Goal: Task Accomplishment & Management: Use online tool/utility

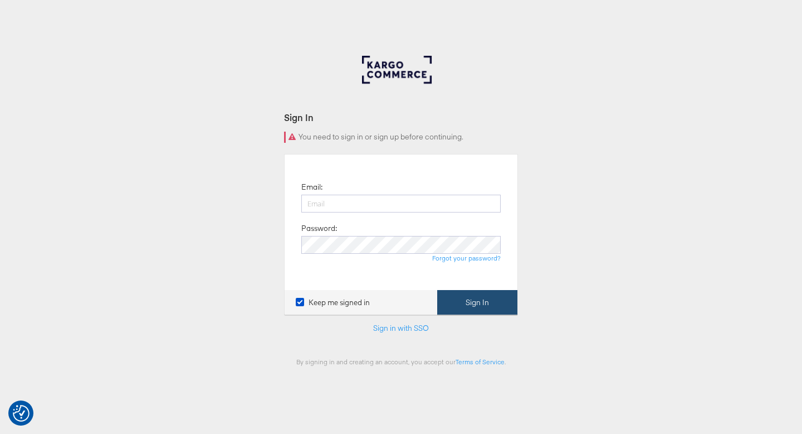
type input "ruben.ruiz@kargo.com"
click at [474, 304] on button "Sign In" at bounding box center [477, 302] width 80 height 25
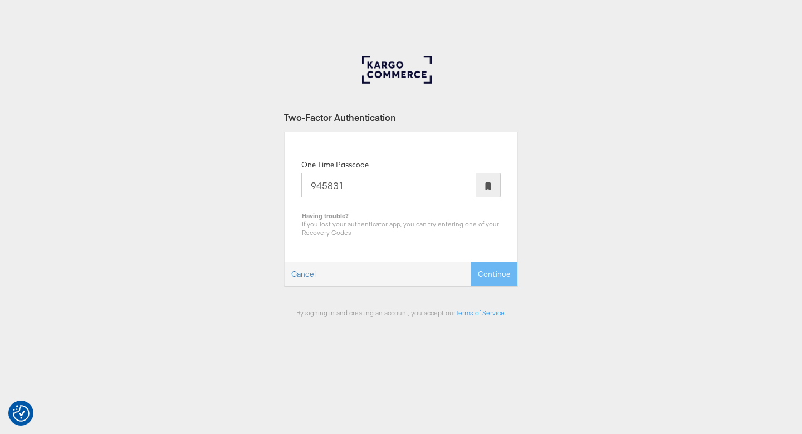
type input "945831"
click at [471, 261] on button "Continue" at bounding box center [494, 273] width 47 height 25
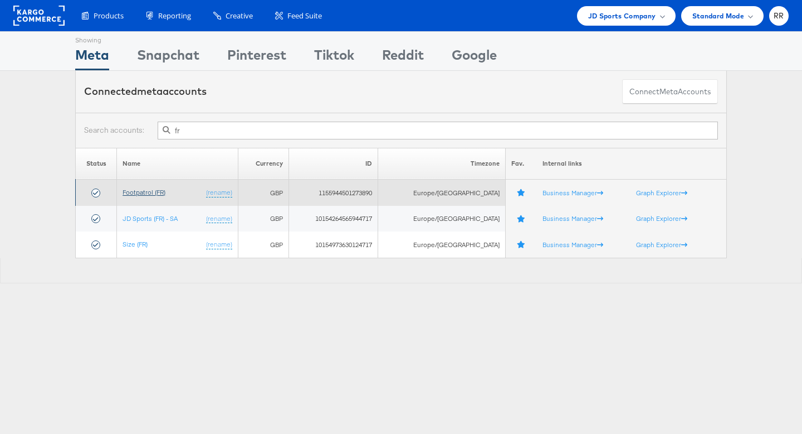
type input "fr"
click at [162, 191] on link "Footpatrol (FR)" at bounding box center [144, 192] width 43 height 8
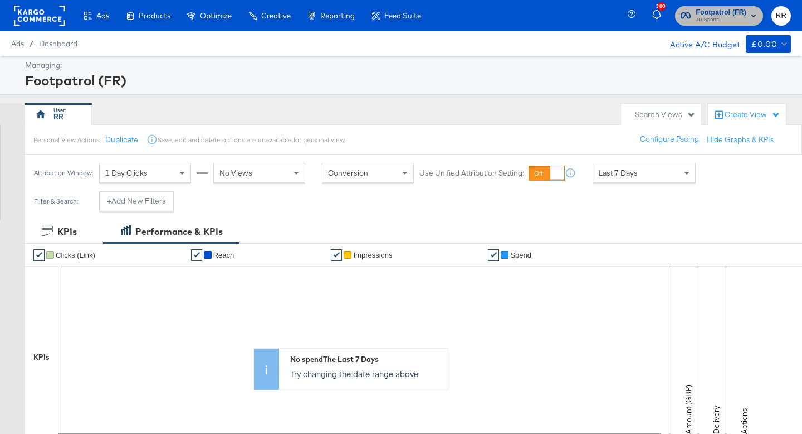
click at [742, 20] on span "JD Sports" at bounding box center [722, 20] width 50 height 9
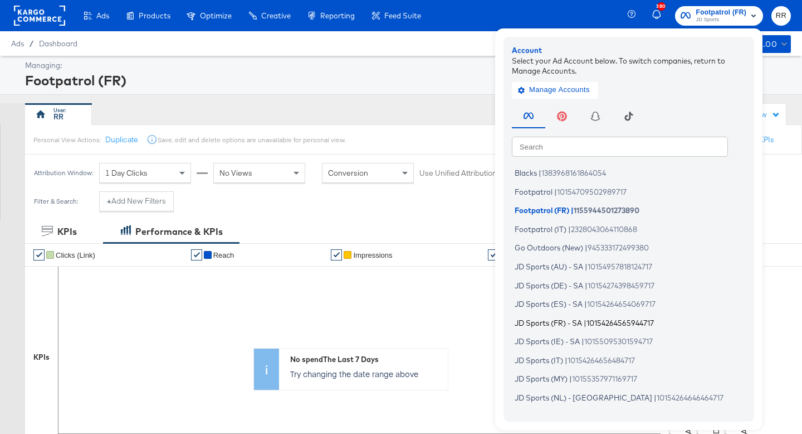
click at [561, 325] on span "JD Sports (FR) - SA" at bounding box center [548, 322] width 67 height 9
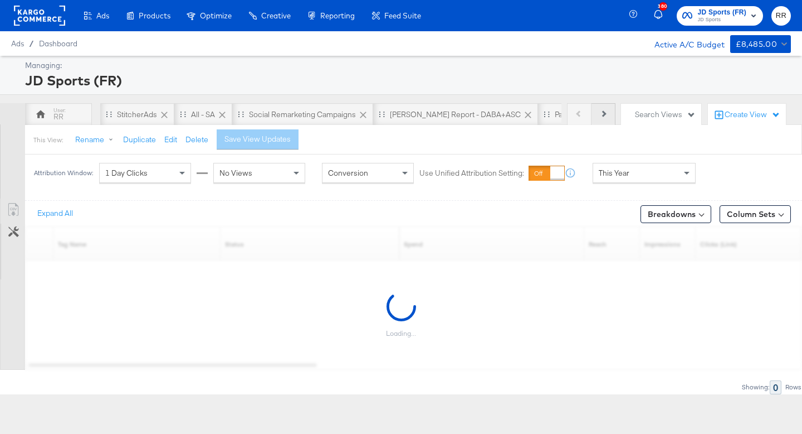
click at [610, 112] on button "Next" at bounding box center [604, 114] width 24 height 22
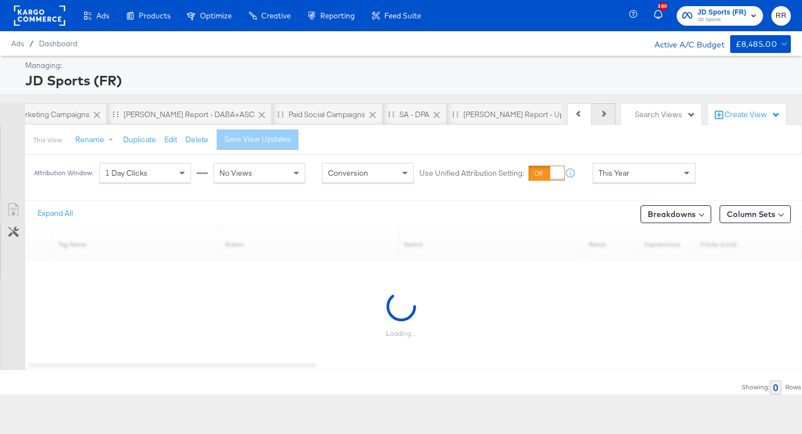
click at [610, 112] on button "Next" at bounding box center [604, 114] width 24 height 22
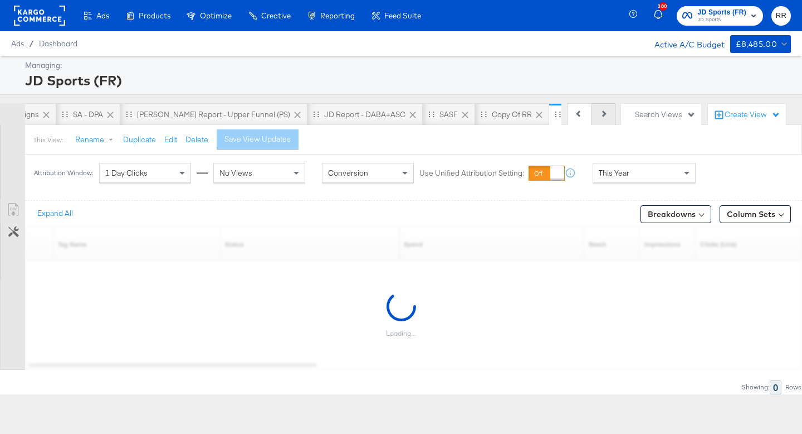
click at [610, 112] on button "Next" at bounding box center [604, 114] width 24 height 22
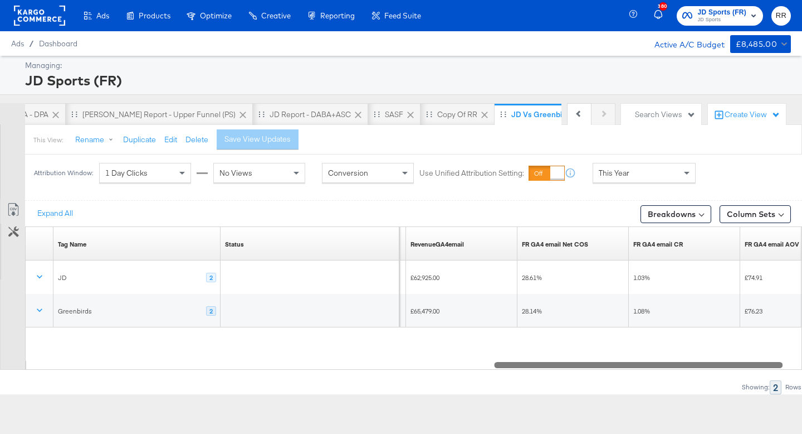
drag, startPoint x: 211, startPoint y: 368, endPoint x: 641, endPoint y: 340, distance: 430.5
click at [641, 340] on div "Tag Name Sorting Unavailable Status Sorting Unavailable TransactionsGA4email So…" at bounding box center [413, 297] width 777 height 143
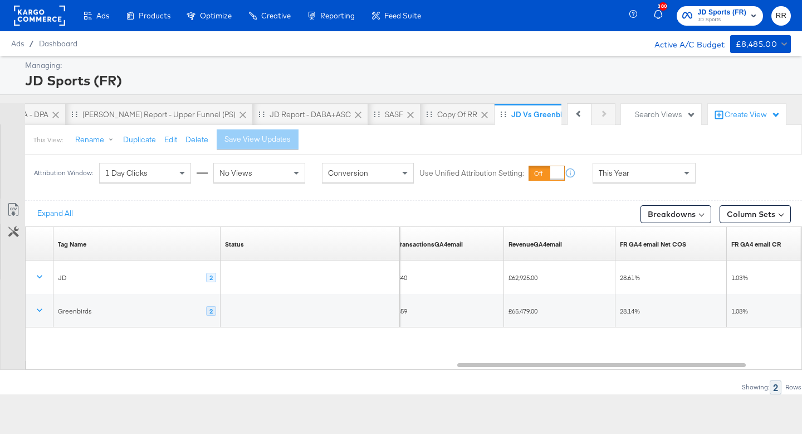
click at [664, 173] on div "This Year" at bounding box center [644, 172] width 102 height 19
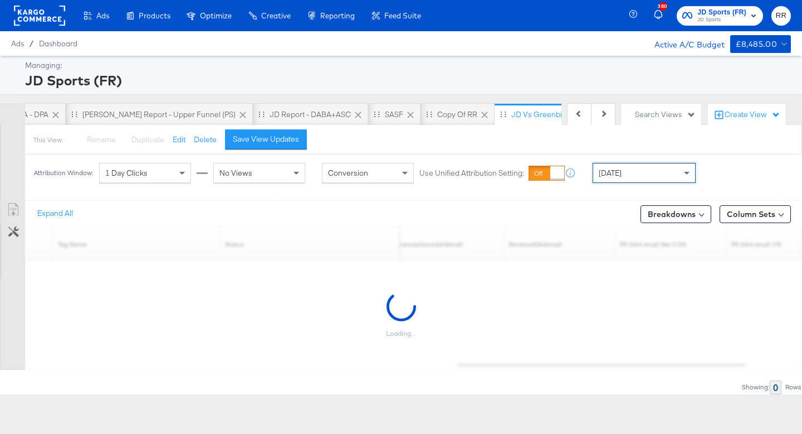
scroll to position [0, 647]
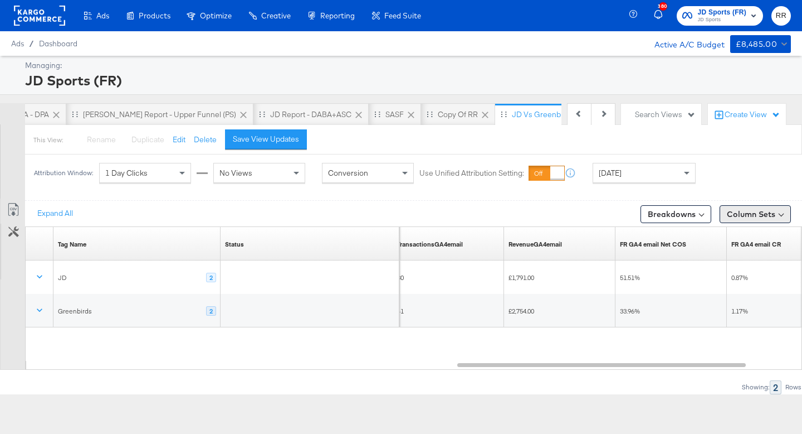
click at [734, 212] on button "Column Sets" at bounding box center [755, 214] width 71 height 18
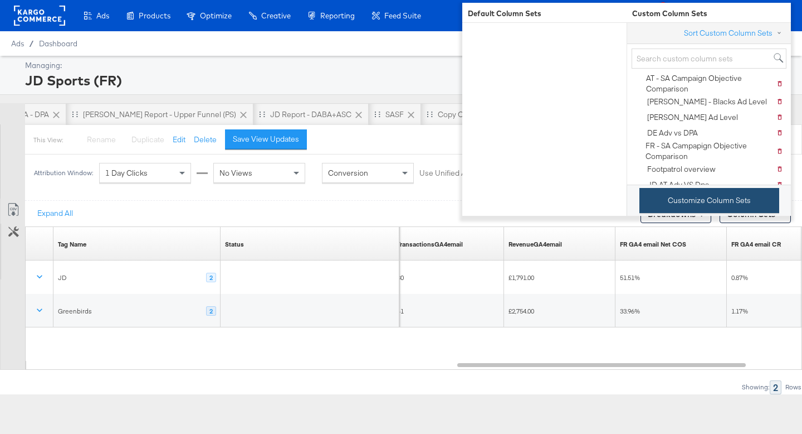
click at [723, 203] on button "Customize Column Sets" at bounding box center [710, 200] width 140 height 25
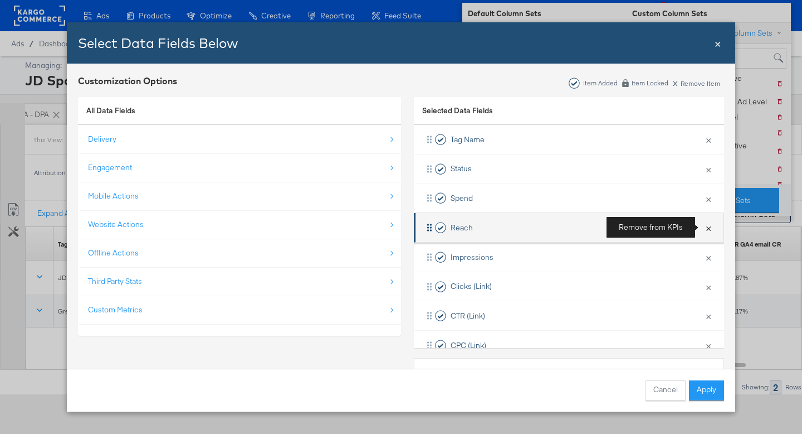
click at [706, 226] on button "×" at bounding box center [709, 227] width 14 height 23
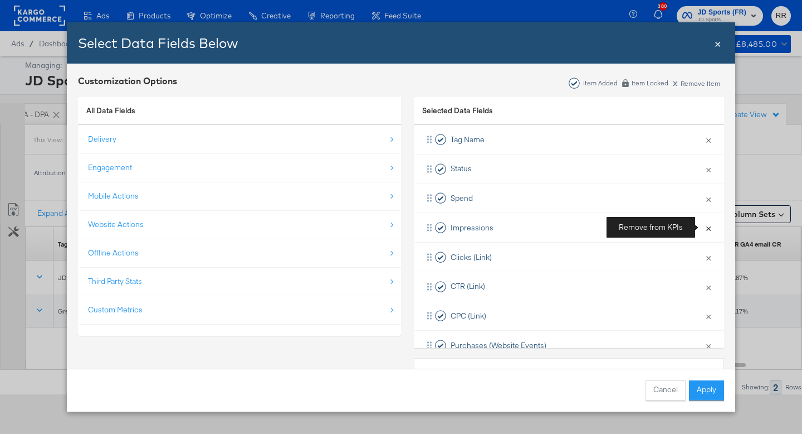
click at [706, 226] on button "×" at bounding box center [709, 227] width 14 height 23
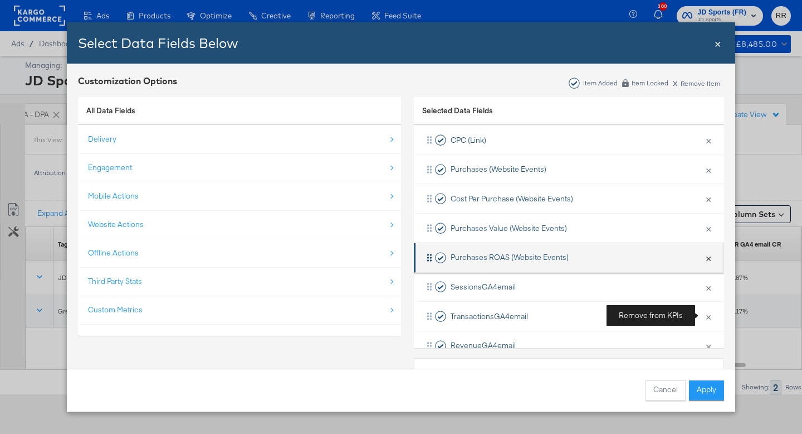
scroll to position [118, 0]
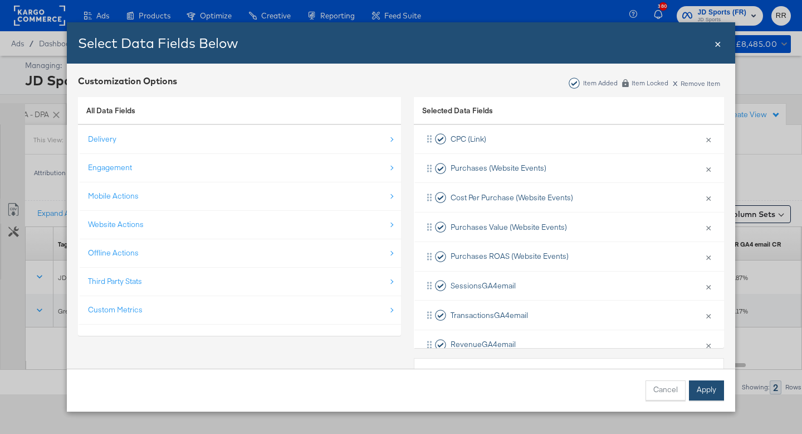
click at [699, 400] on button "Apply" at bounding box center [706, 390] width 35 height 20
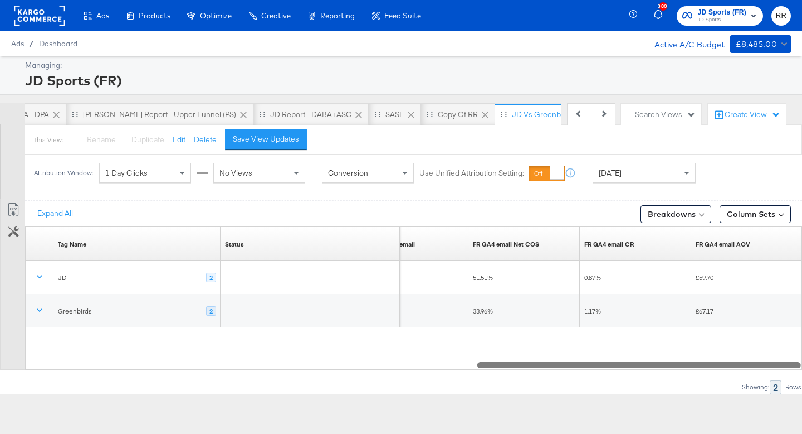
drag, startPoint x: 565, startPoint y: 365, endPoint x: 583, endPoint y: 359, distance: 19.4
click at [583, 359] on div "Tag Name Sorting Unavailable Status Sorting Unavailable RevenueGA4email Sorting…" at bounding box center [413, 297] width 777 height 143
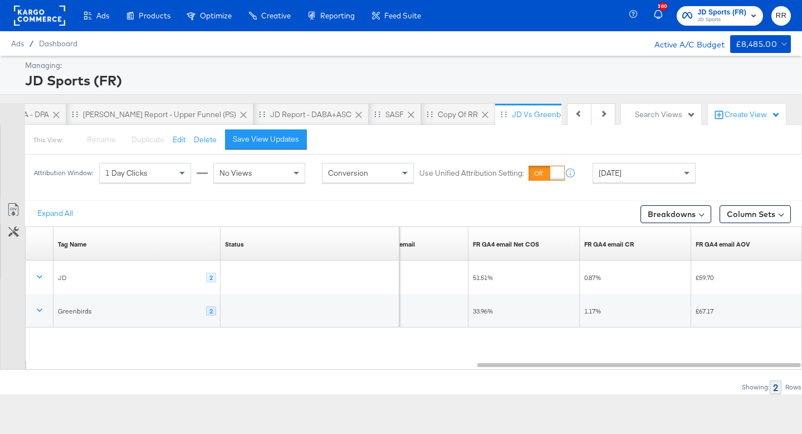
click at [634, 170] on div "[DATE]" at bounding box center [644, 172] width 102 height 19
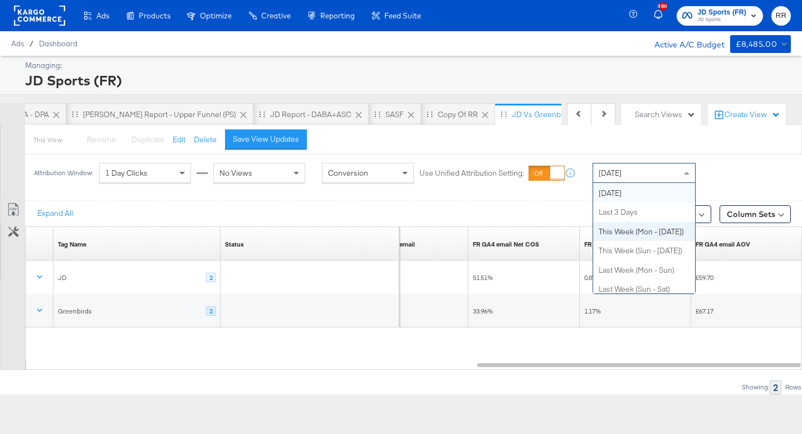
scroll to position [0, 0]
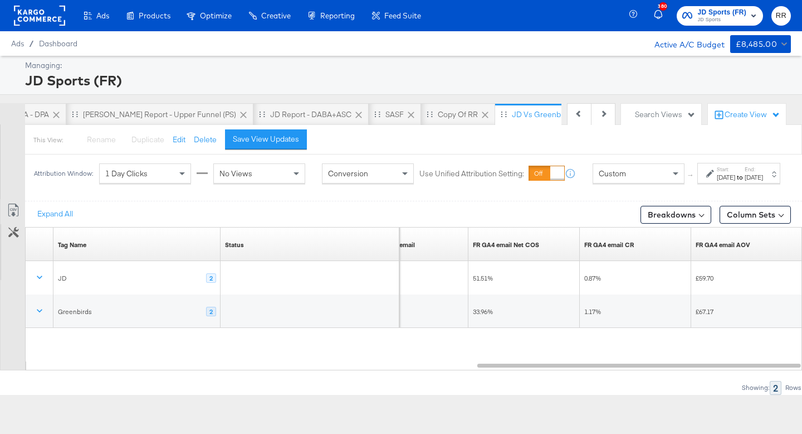
click at [717, 173] on label "Start:" at bounding box center [726, 169] width 18 height 7
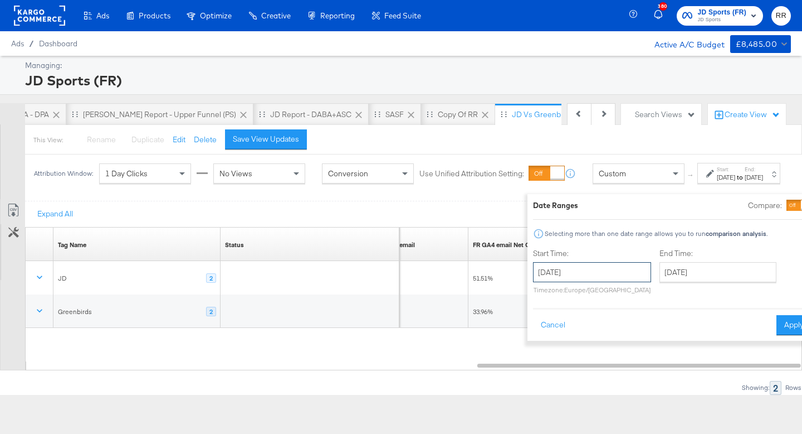
click at [580, 274] on input "[DATE]" at bounding box center [592, 272] width 118 height 20
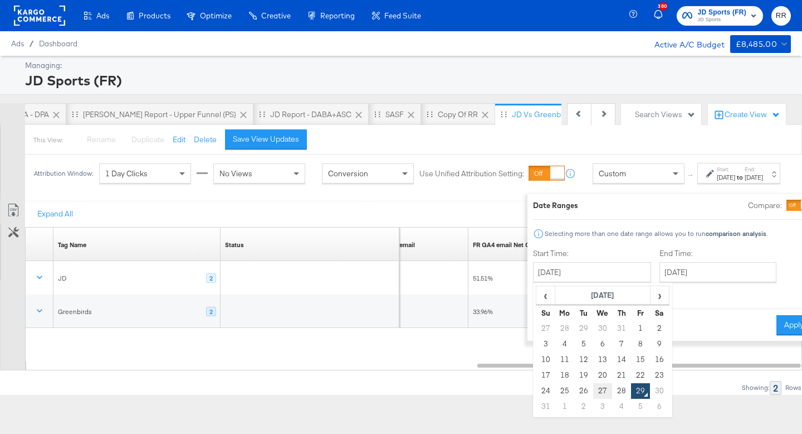
click at [593, 389] on td "27" at bounding box center [602, 391] width 19 height 16
type input "[DATE]"
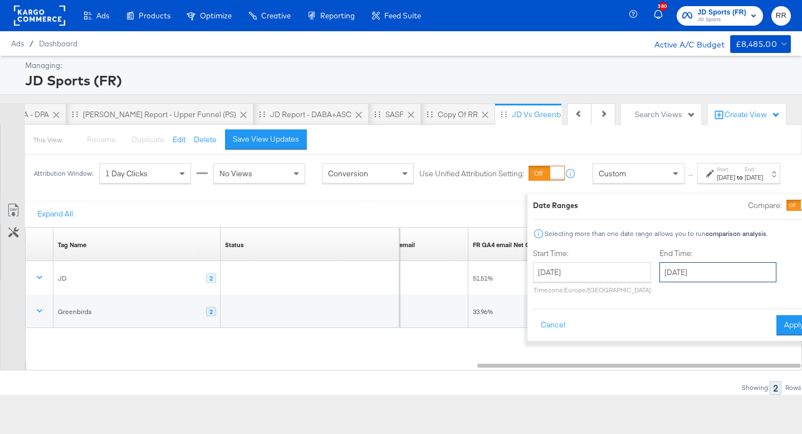
click at [660, 268] on input "[DATE]" at bounding box center [718, 272] width 117 height 20
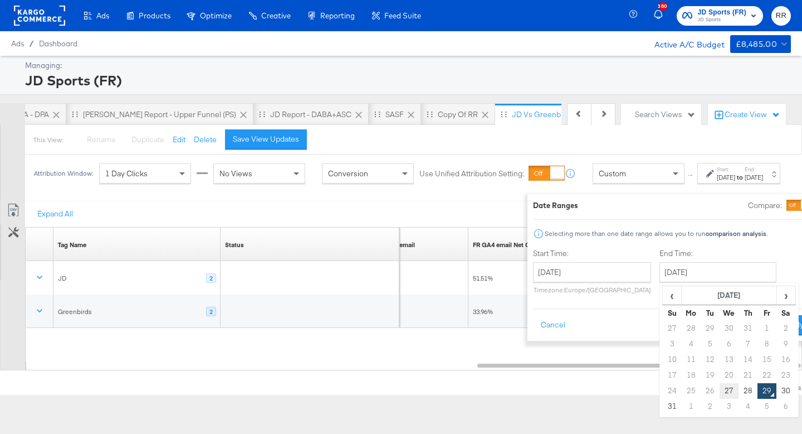
click at [720, 384] on td "27" at bounding box center [729, 391] width 19 height 16
type input "[DATE]"
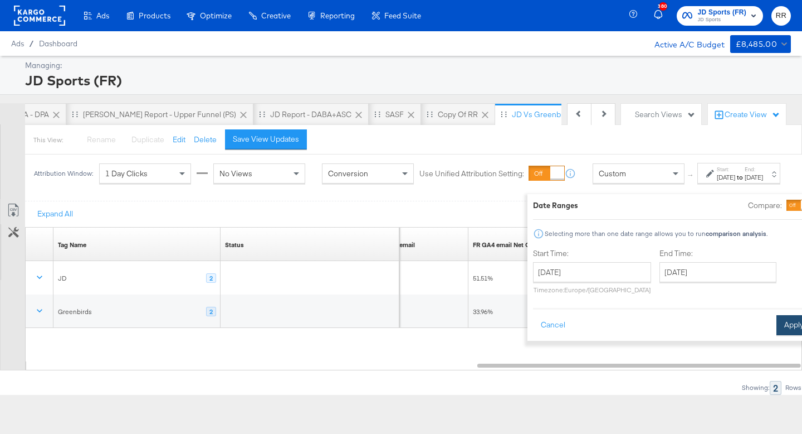
click at [777, 320] on button "Apply" at bounding box center [794, 325] width 35 height 20
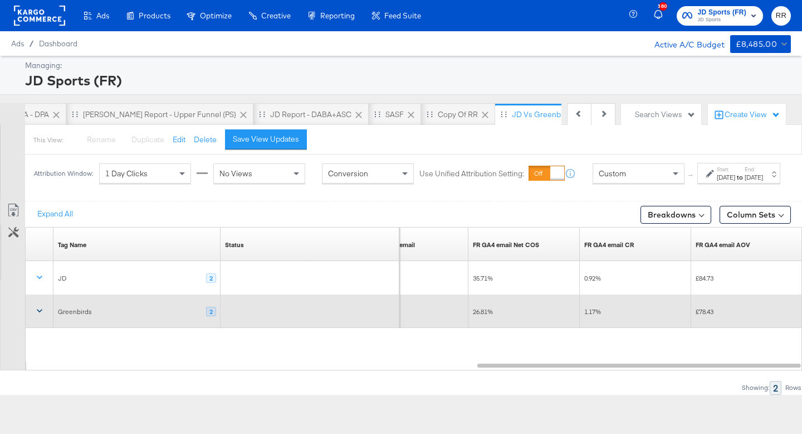
click at [41, 316] on icon at bounding box center [39, 310] width 11 height 11
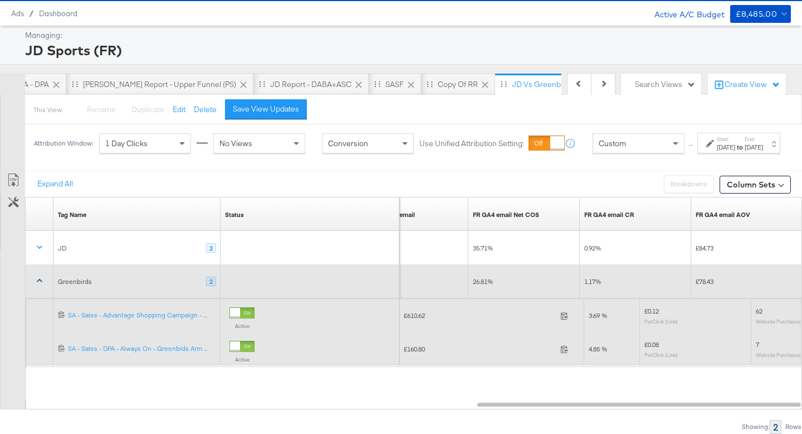
scroll to position [40, 0]
click at [619, 145] on div "Custom" at bounding box center [638, 143] width 91 height 19
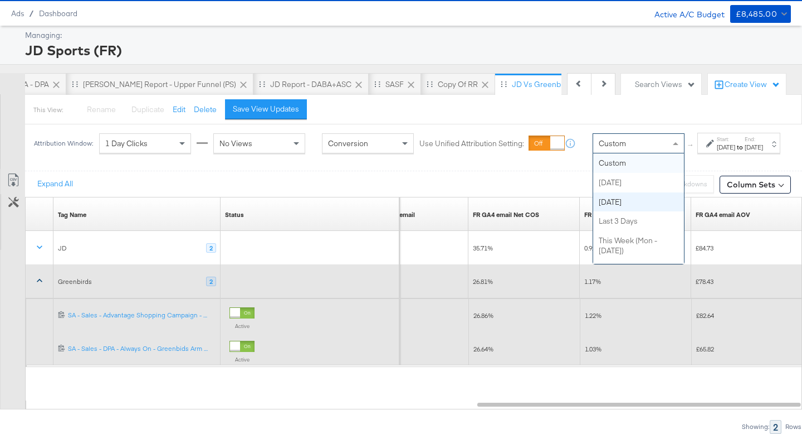
scroll to position [0, 0]
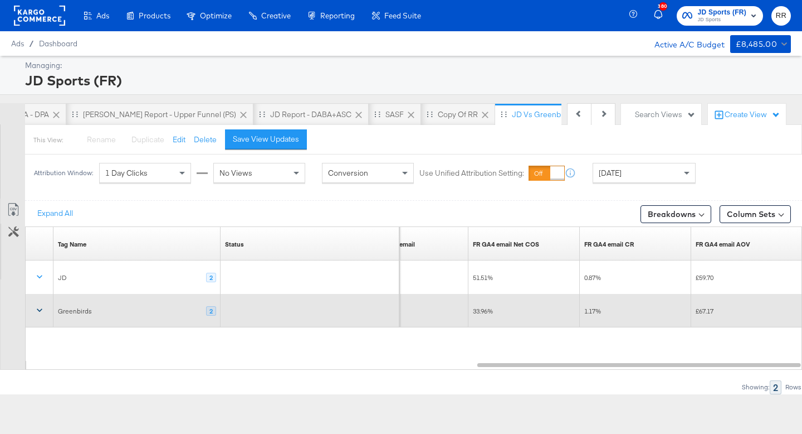
click at [35, 310] on icon at bounding box center [39, 309] width 11 height 11
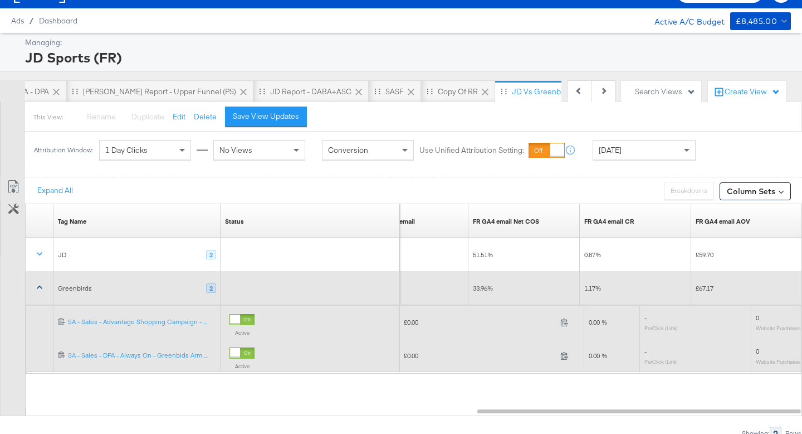
scroll to position [30, 0]
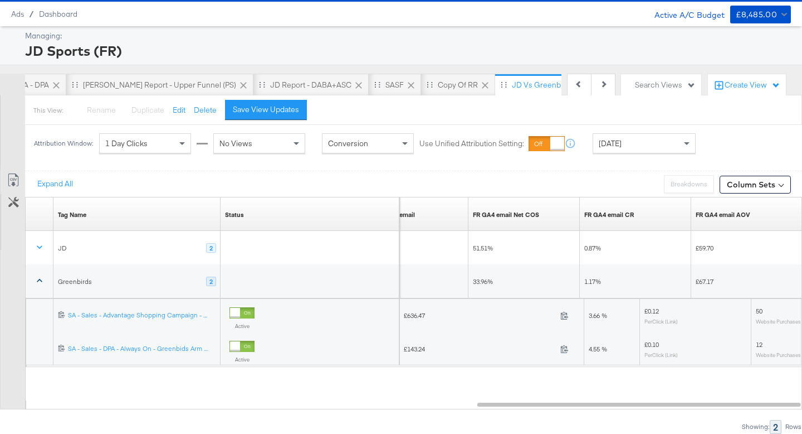
click at [523, 420] on div "Showing: 2 Rows" at bounding box center [401, 427] width 802 height 14
drag, startPoint x: 534, startPoint y: 406, endPoint x: 626, endPoint y: 400, distance: 92.7
click at [626, 400] on div "Tag Name Sorting Unavailable Status Sorting Unavailable RevenueGA4email Sorting…" at bounding box center [413, 303] width 777 height 212
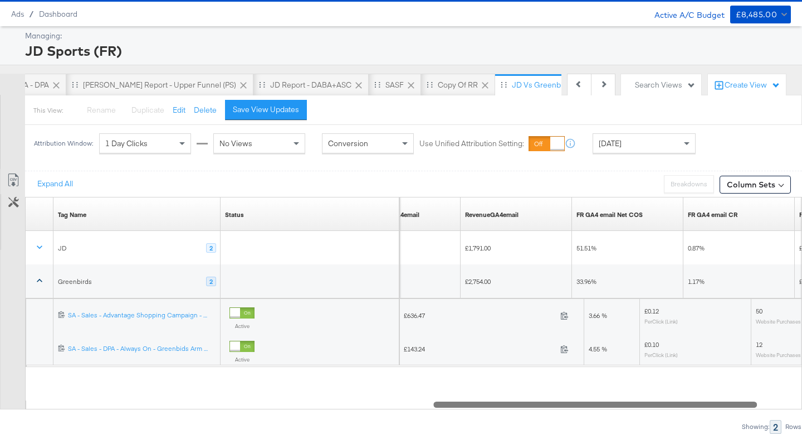
drag, startPoint x: 627, startPoint y: 404, endPoint x: 583, endPoint y: 411, distance: 44.6
click at [583, 411] on div "Expand All Breakdowns Breakdowns Disabled when Data Expanded Column Sets Custom…" at bounding box center [401, 302] width 802 height 262
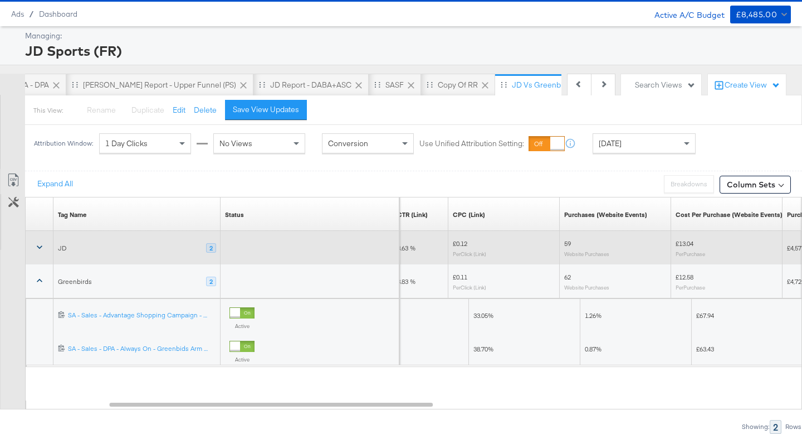
click at [37, 246] on icon at bounding box center [39, 246] width 11 height 11
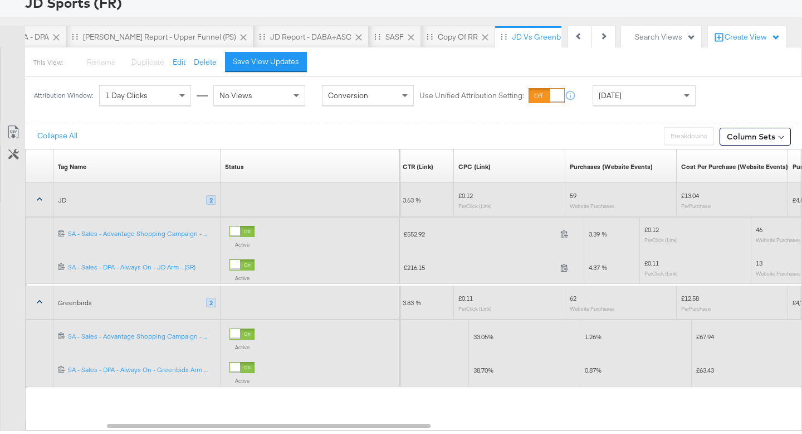
scroll to position [99, 0]
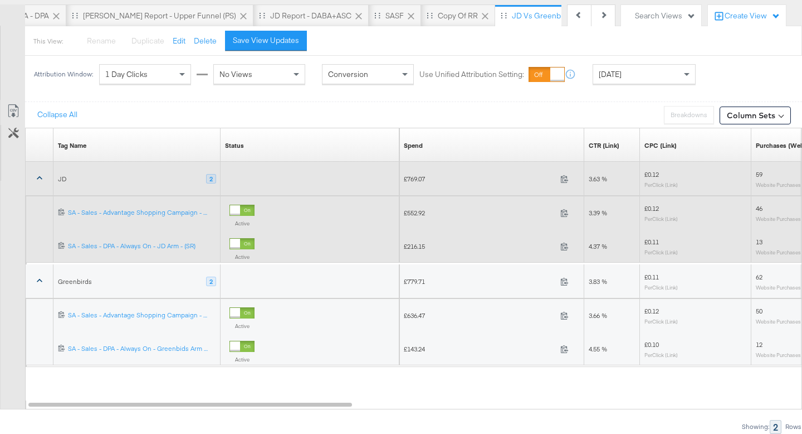
click at [41, 282] on icon at bounding box center [39, 280] width 11 height 11
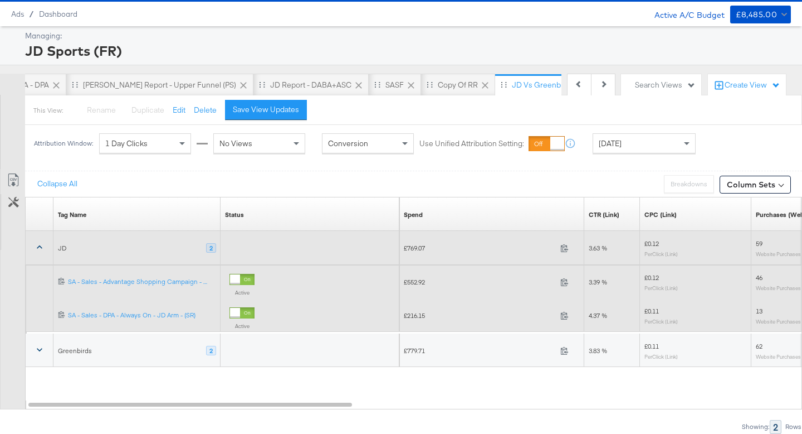
scroll to position [30, 0]
click at [38, 247] on icon at bounding box center [39, 246] width 11 height 11
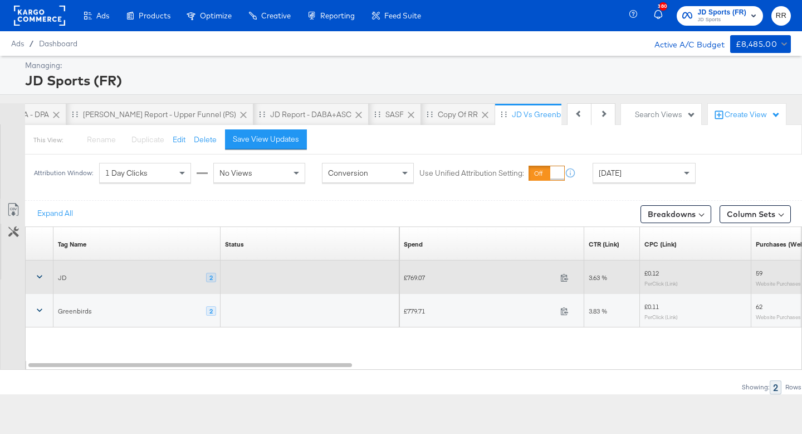
scroll to position [0, 0]
click at [319, 369] on div "Tag Name Sorting Unavailable Status Sorting Unavailable Spend Sorting Unavailab…" at bounding box center [413, 297] width 777 height 143
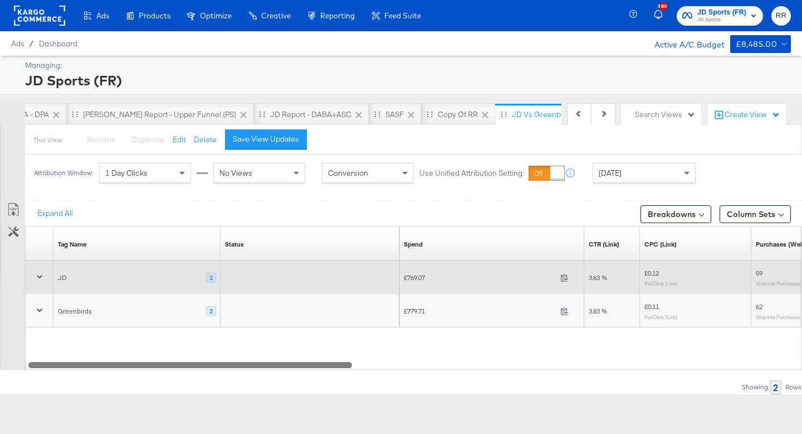
drag, startPoint x: 325, startPoint y: 366, endPoint x: 239, endPoint y: 352, distance: 87.5
click at [239, 352] on div "Tag Name Sorting Unavailable Status Sorting Unavailable Spend Sorting Unavailab…" at bounding box center [413, 297] width 777 height 143
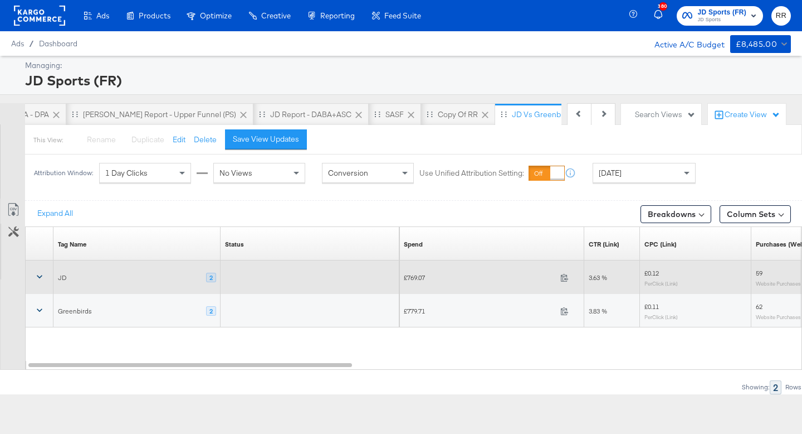
click at [51, 10] on rect at bounding box center [39, 16] width 51 height 20
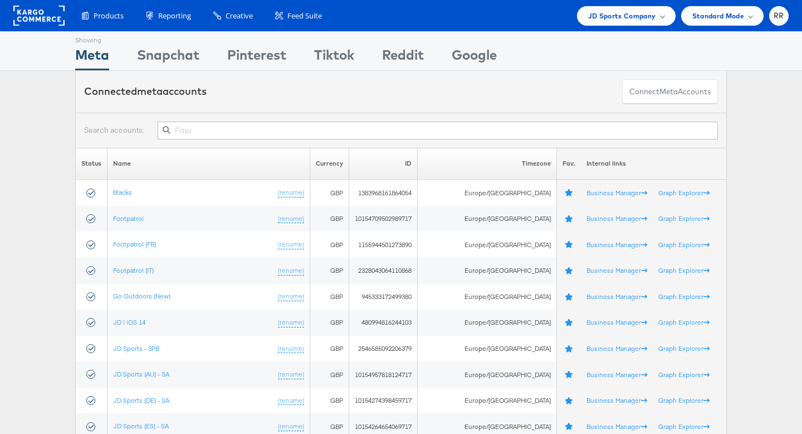
click at [36, 6] on rect at bounding box center [38, 16] width 51 height 20
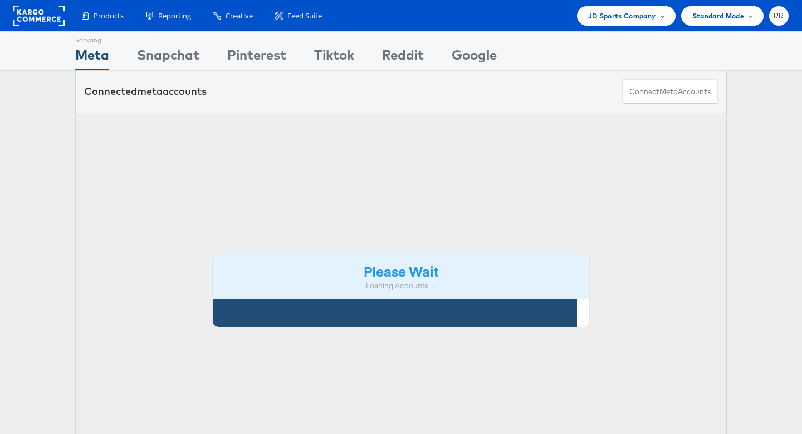
click at [604, 12] on span "JD Sports Company" at bounding box center [622, 16] width 68 height 12
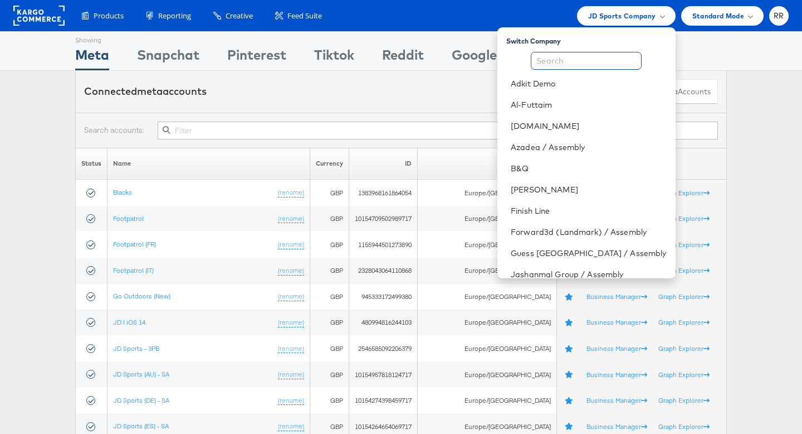
click at [576, 65] on input "text" at bounding box center [586, 61] width 111 height 18
click at [340, 129] on input "text" at bounding box center [438, 130] width 561 height 18
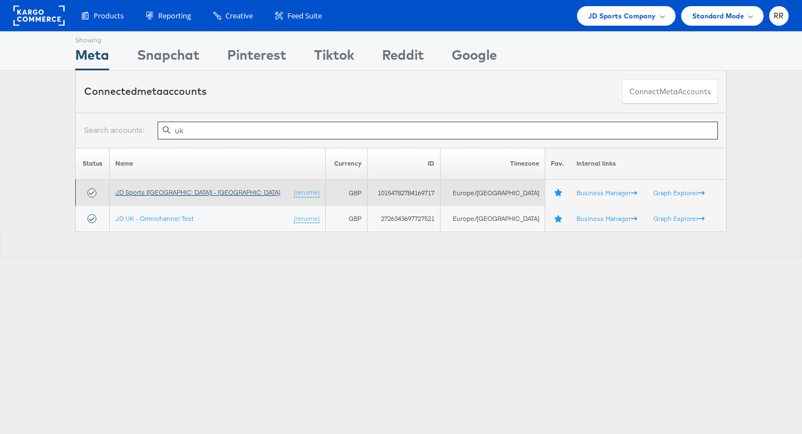
type input "uk"
click at [158, 194] on link "JD Sports ([GEOGRAPHIC_DATA]) - [GEOGRAPHIC_DATA]" at bounding box center [197, 192] width 165 height 8
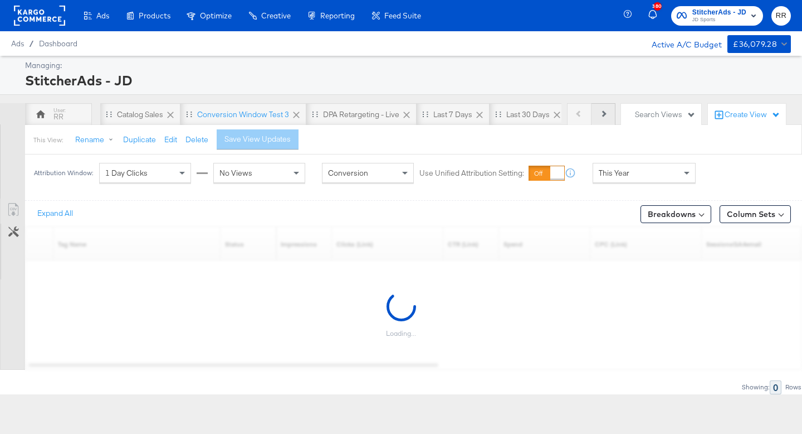
click at [612, 117] on button "Next" at bounding box center [604, 114] width 24 height 22
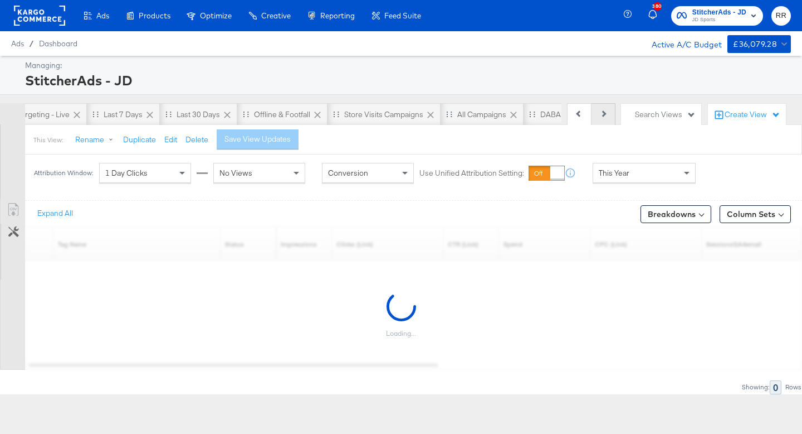
click at [612, 117] on button "Next" at bounding box center [604, 114] width 24 height 22
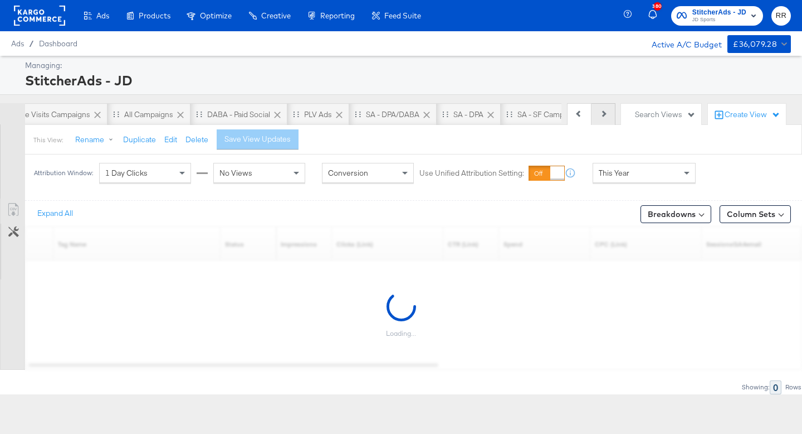
click at [612, 117] on button "Next" at bounding box center [604, 114] width 24 height 22
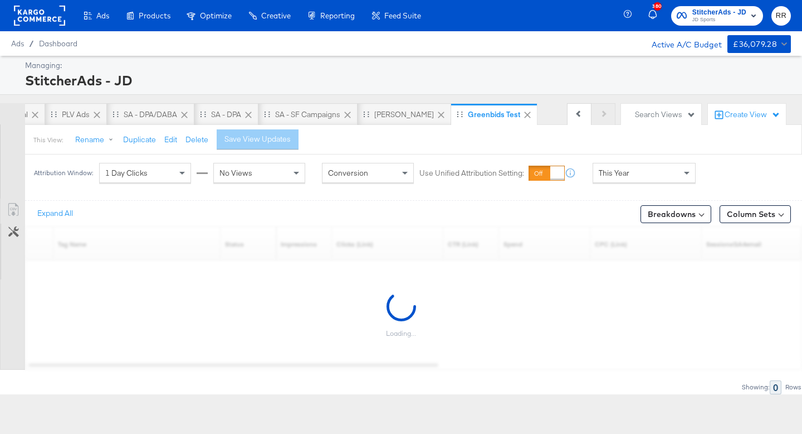
click at [612, 117] on div "Previous Next" at bounding box center [591, 114] width 48 height 22
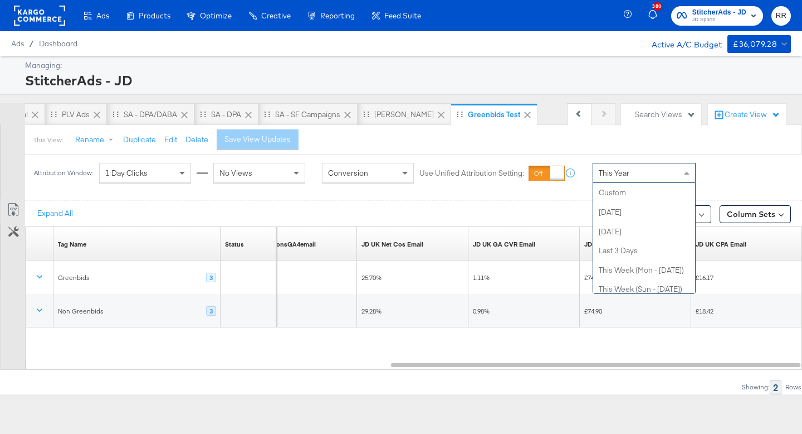
click at [649, 178] on div "This Year" at bounding box center [644, 172] width 102 height 19
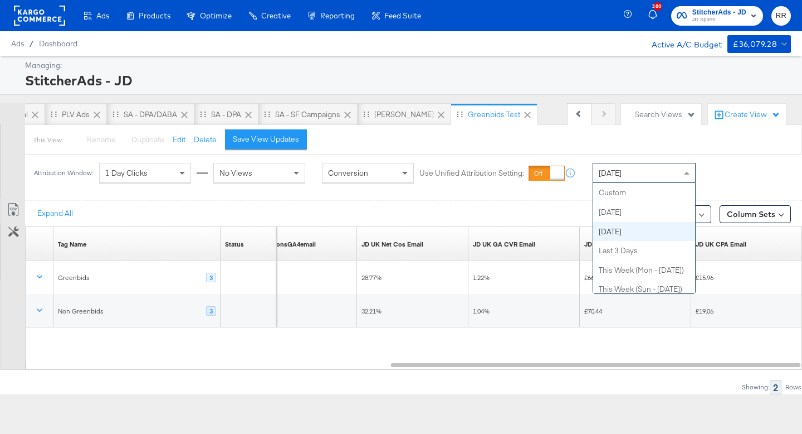
click at [654, 178] on div "[DATE]" at bounding box center [644, 172] width 102 height 19
click at [599, 149] on div "This View: Rename Please save your changes before renaming this view Duplicate …" at bounding box center [414, 139] width 778 height 30
click at [610, 171] on span "[DATE]" at bounding box center [610, 173] width 23 height 10
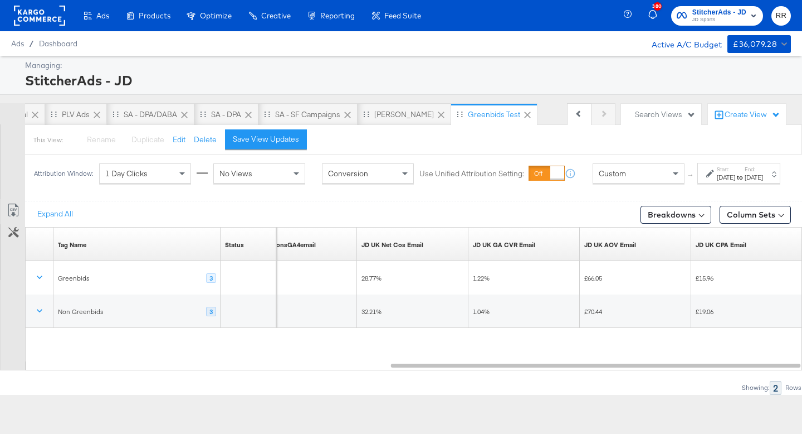
click at [717, 182] on div "[DATE]" at bounding box center [726, 177] width 18 height 9
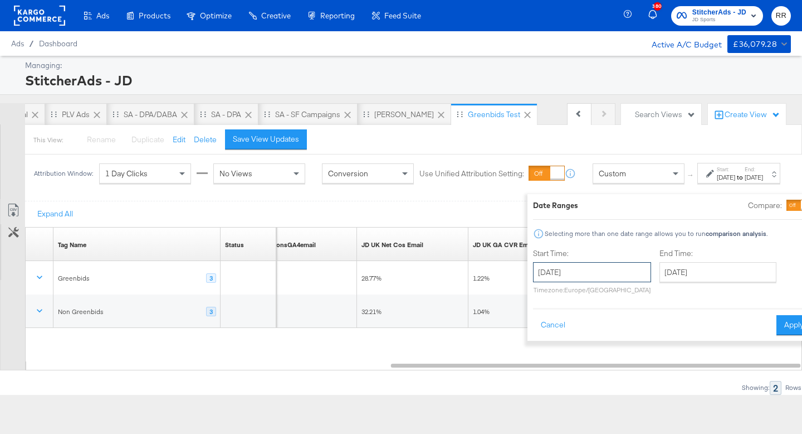
click at [593, 271] on input "[DATE]" at bounding box center [592, 272] width 118 height 20
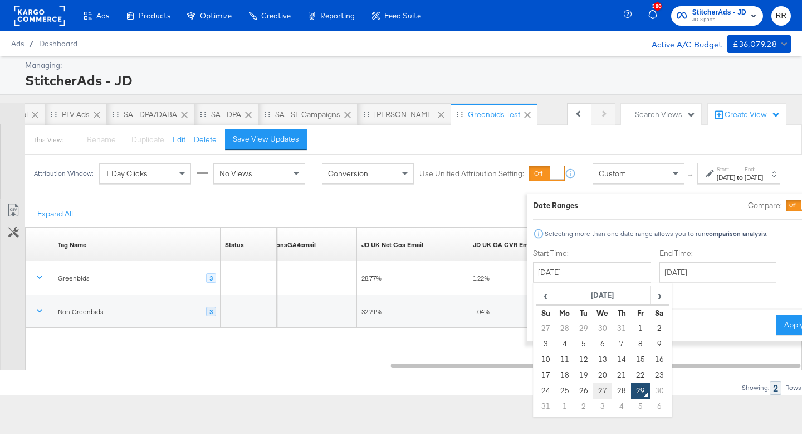
click at [593, 390] on td "27" at bounding box center [602, 391] width 19 height 16
type input "[DATE]"
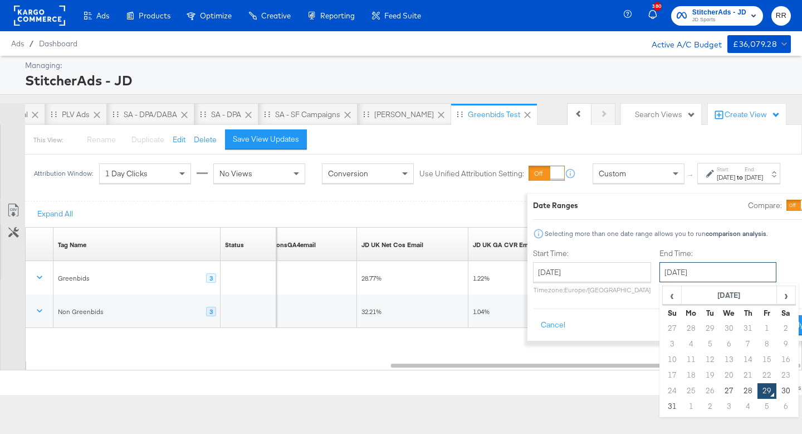
click at [660, 273] on input "[DATE]" at bounding box center [718, 272] width 117 height 20
click at [720, 384] on td "27" at bounding box center [729, 391] width 19 height 16
type input "[DATE]"
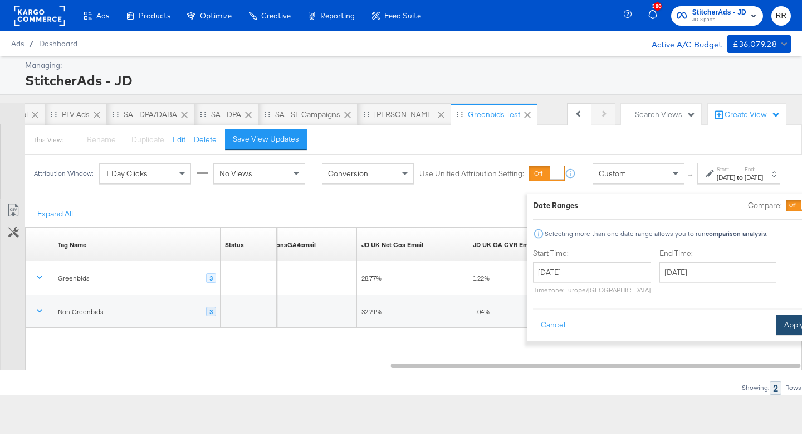
click at [777, 330] on button "Apply" at bounding box center [794, 325] width 35 height 20
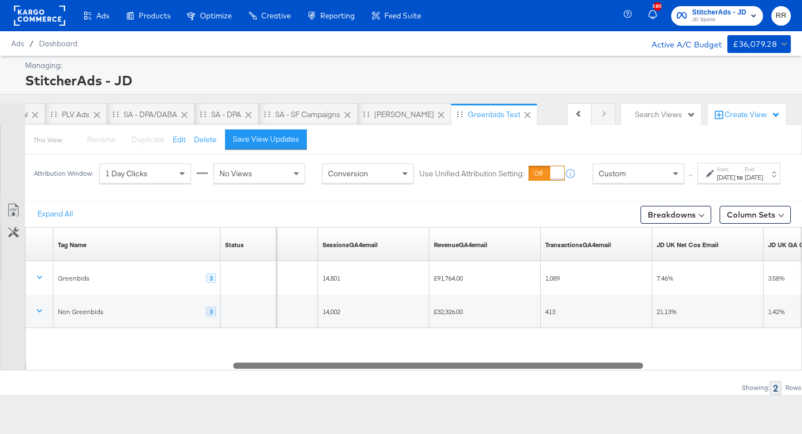
drag, startPoint x: 466, startPoint y: 379, endPoint x: 309, endPoint y: 373, distance: 157.8
click at [309, 369] on div at bounding box center [438, 364] width 410 height 9
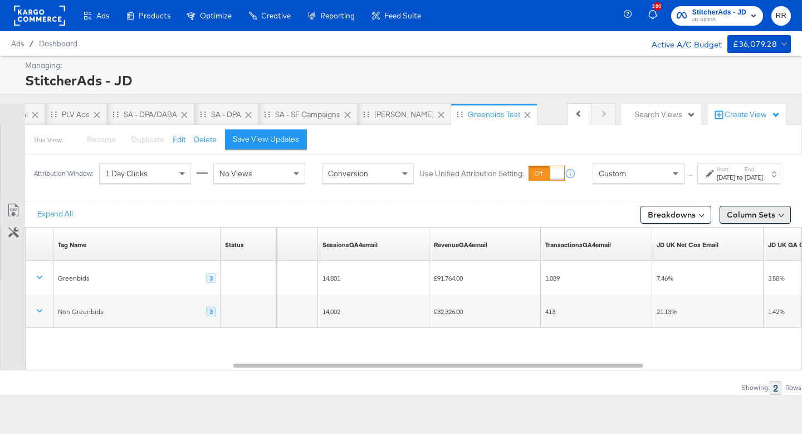
click at [753, 221] on button "Column Sets" at bounding box center [755, 215] width 71 height 18
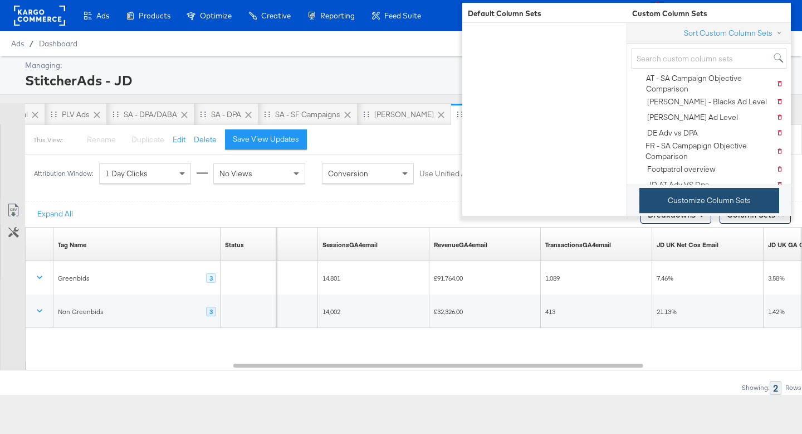
click at [702, 199] on button "Customize Column Sets" at bounding box center [710, 200] width 140 height 25
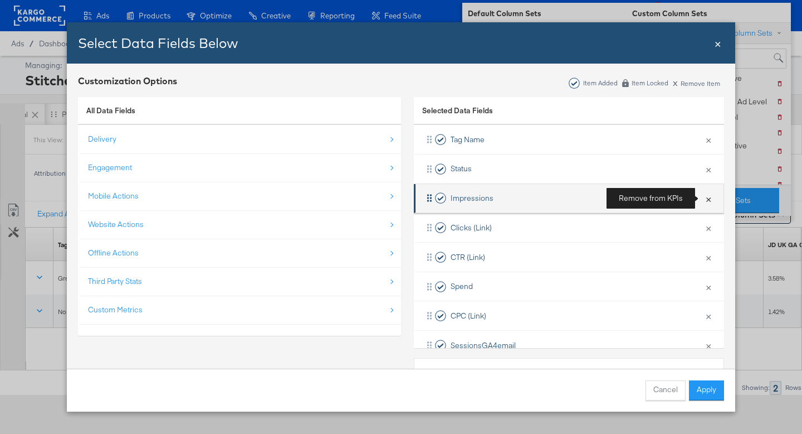
click at [704, 196] on button "×" at bounding box center [709, 198] width 14 height 23
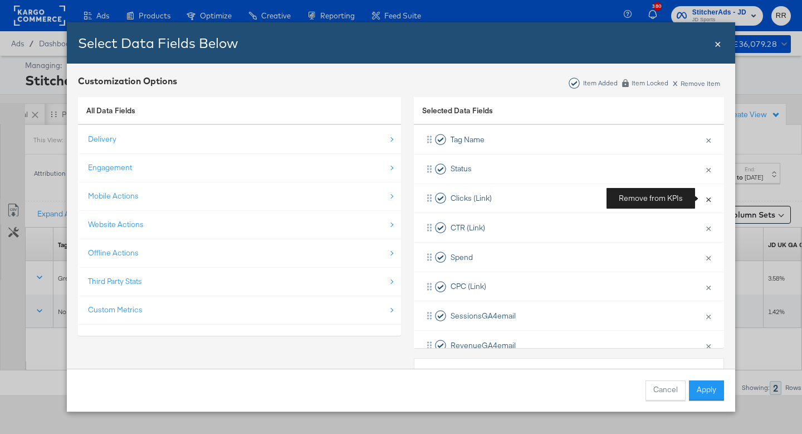
click at [704, 196] on button "×" at bounding box center [709, 198] width 14 height 23
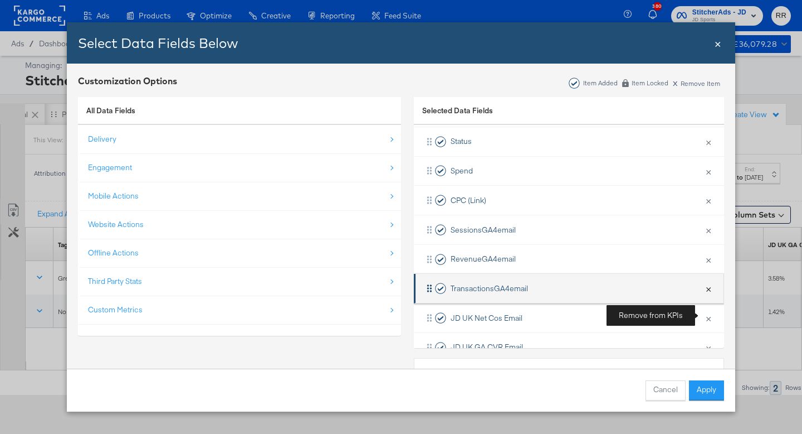
scroll to position [41, 0]
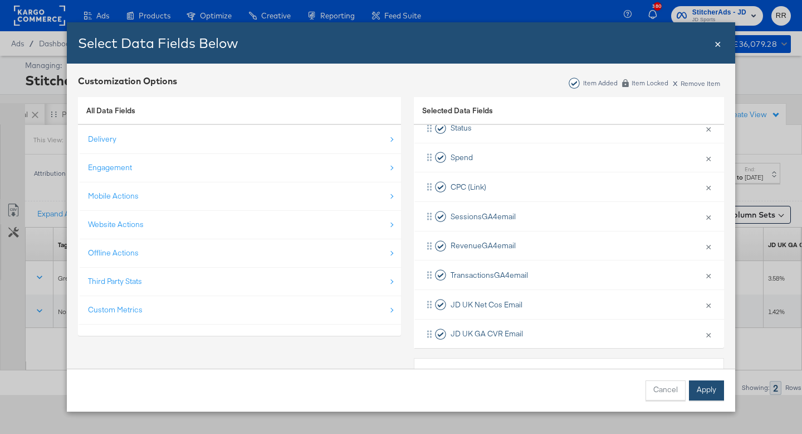
click at [708, 386] on button "Apply" at bounding box center [706, 390] width 35 height 20
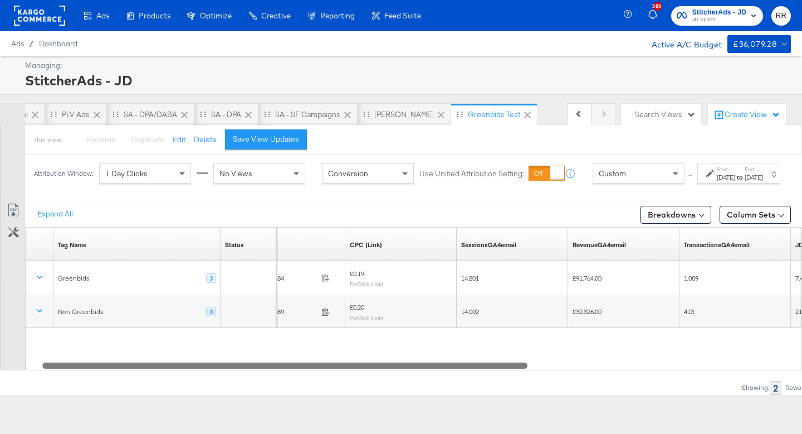
drag, startPoint x: 537, startPoint y: 379, endPoint x: 256, endPoint y: 361, distance: 281.4
click at [256, 361] on div "Tag Name Sorting Unavailable Status Sorting Unavailable Spend Sorting Unavailab…" at bounding box center [413, 298] width 777 height 143
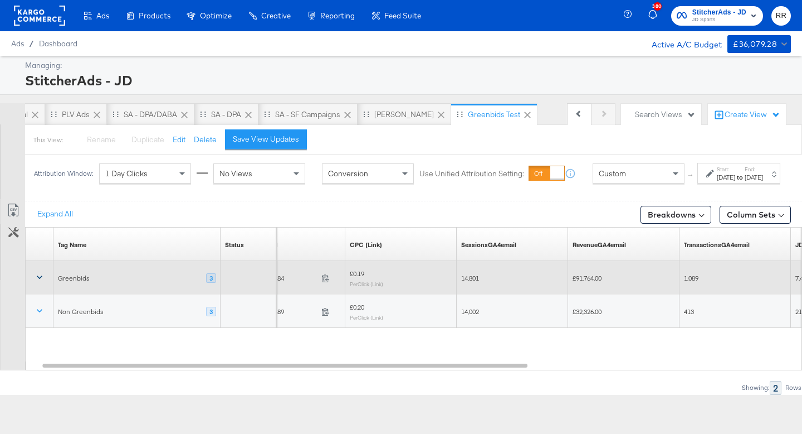
click at [35, 283] on icon at bounding box center [39, 276] width 11 height 11
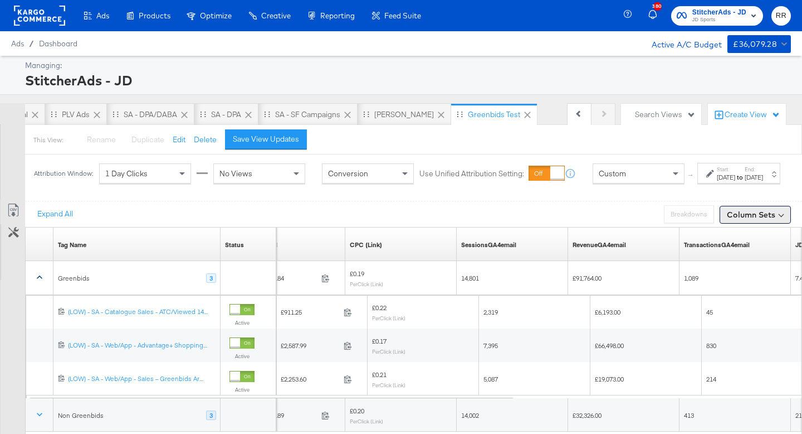
click at [769, 223] on button "Column Sets" at bounding box center [755, 215] width 71 height 18
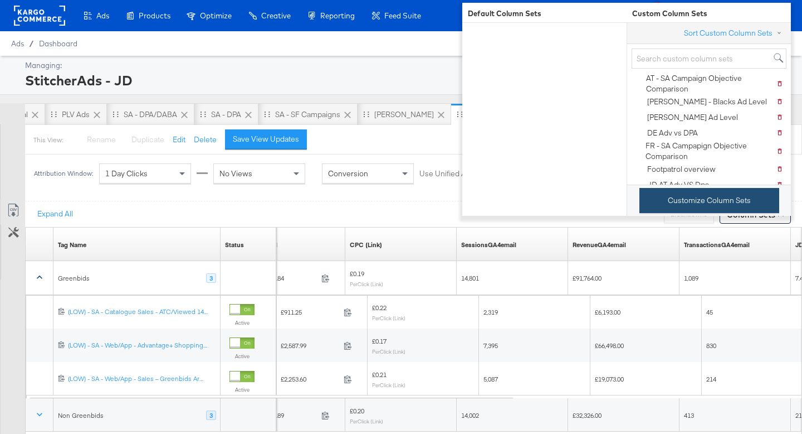
click at [714, 198] on button "Customize Column Sets" at bounding box center [710, 200] width 140 height 25
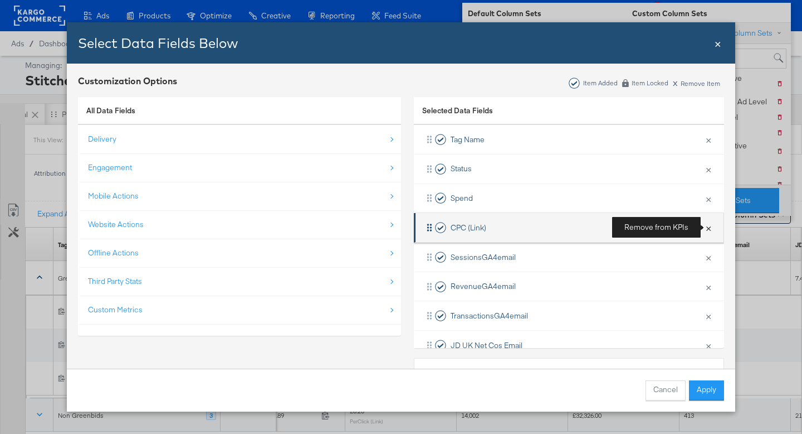
click at [710, 226] on button "×" at bounding box center [709, 227] width 14 height 23
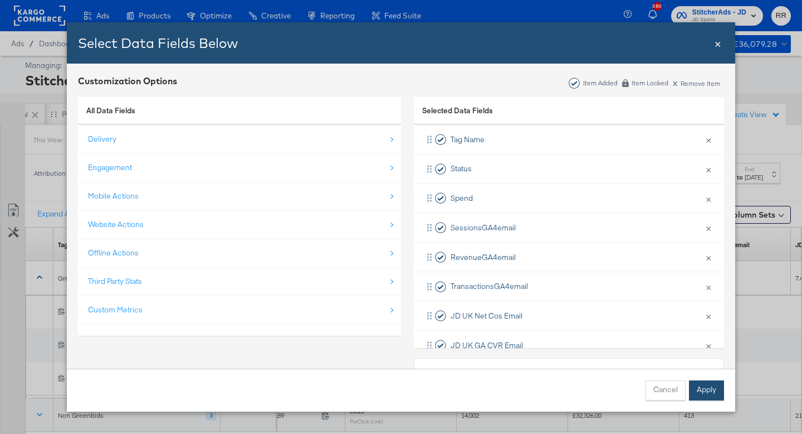
click at [710, 386] on button "Apply" at bounding box center [706, 390] width 35 height 20
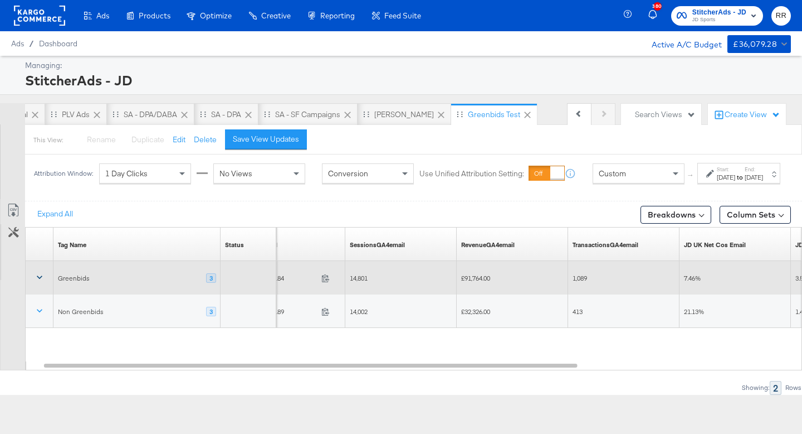
click at [37, 283] on icon at bounding box center [39, 276] width 11 height 11
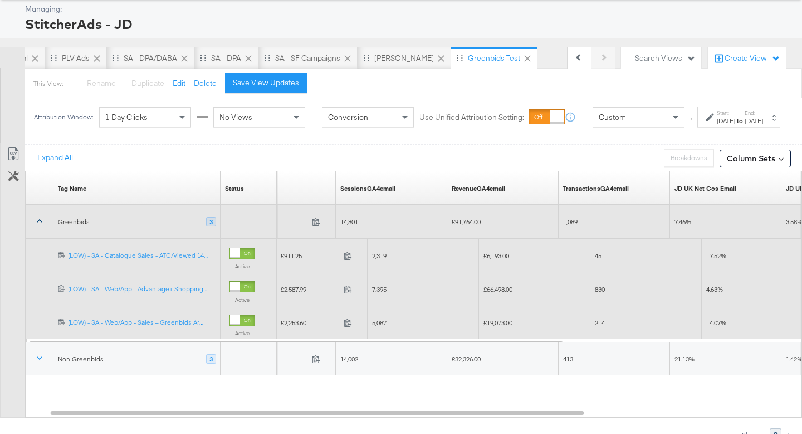
scroll to position [75, 0]
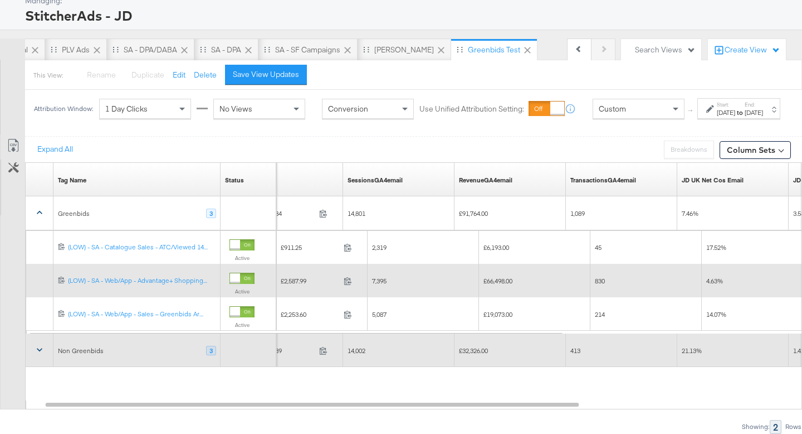
click at [43, 349] on icon at bounding box center [39, 349] width 11 height 11
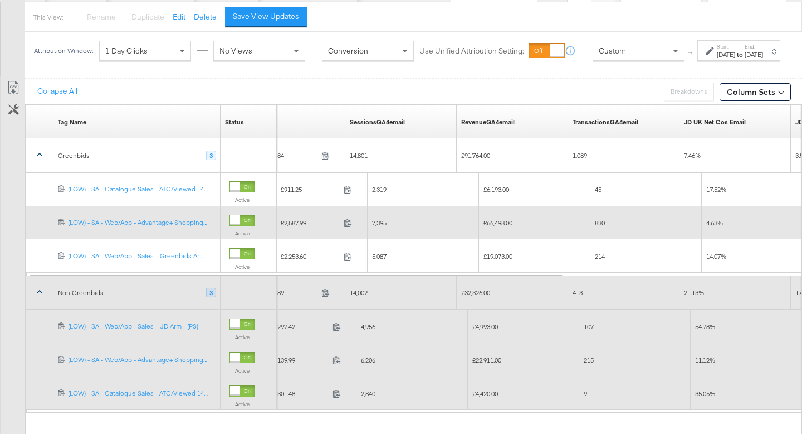
scroll to position [79, 0]
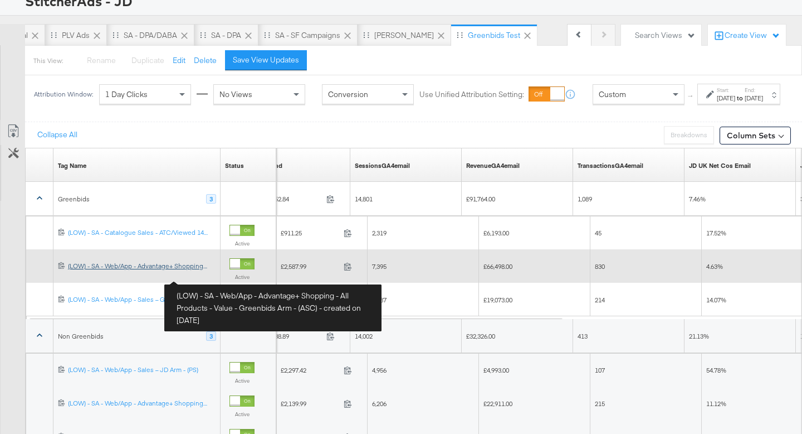
click at [187, 271] on link "(LOW) - SA - Web/App - Advantage+ Shopping - All Products - Value - Greenbids A…" at bounding box center [142, 265] width 148 height 9
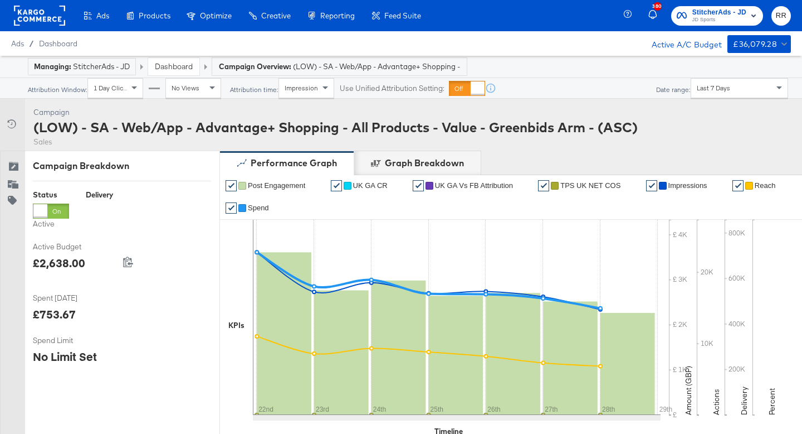
click at [94, 130] on div "(LOW) - SA - Web/App - Advantage+ Shopping - All Products - Value - Greenbids A…" at bounding box center [335, 127] width 605 height 19
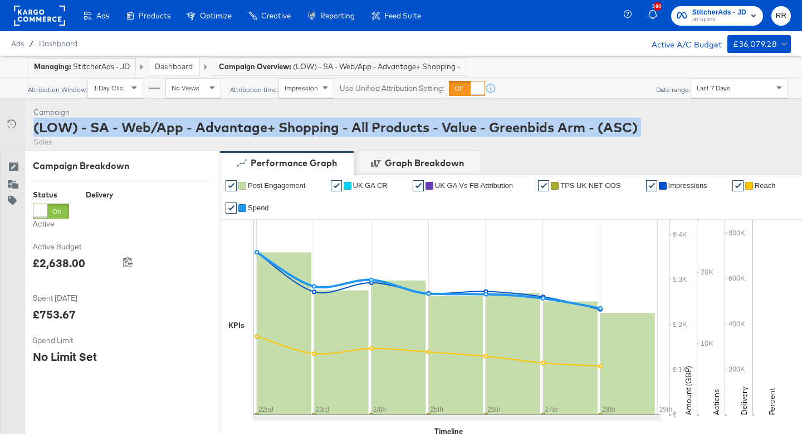
click at [94, 130] on div "(LOW) - SA - Web/App - Advantage+ Shopping - All Products - Value - Greenbids A…" at bounding box center [335, 127] width 605 height 19
copy div "(LOW) - SA - Web/App - Advantage+ Shopping - All Products - Value - Greenbids A…"
click at [53, 43] on span "Dashboard" at bounding box center [58, 43] width 39 height 9
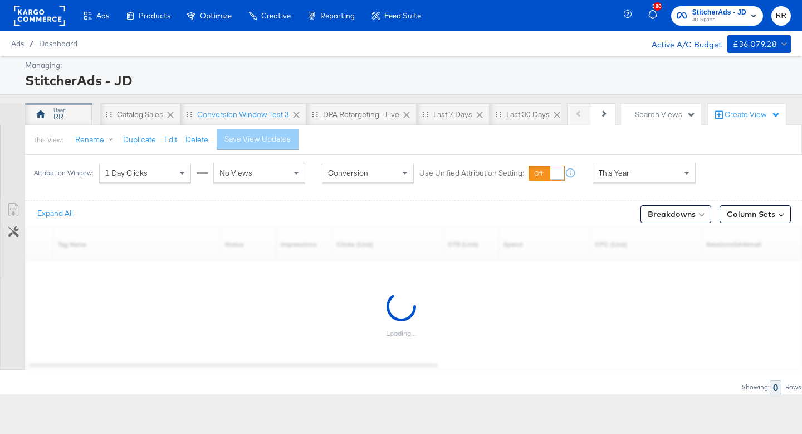
click at [63, 118] on div "RR" at bounding box center [58, 114] width 67 height 22
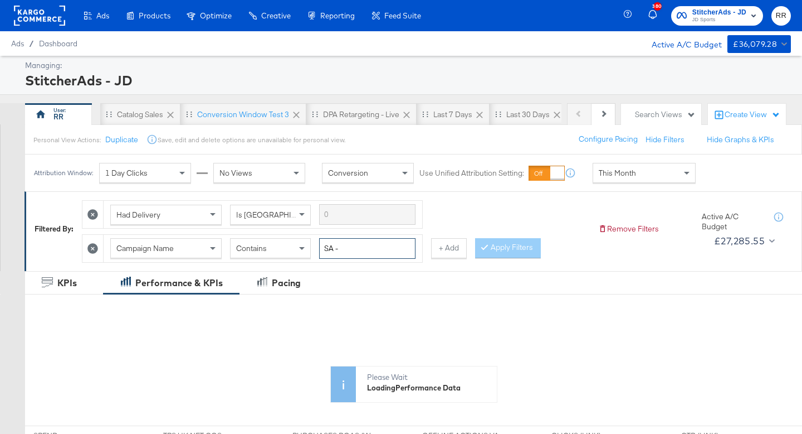
click at [333, 250] on input "SA -" at bounding box center [367, 248] width 96 height 21
paste input "(LOW) - SA - Web/App - Advantage+ Shopping - All Products - Value - Greenbids A…"
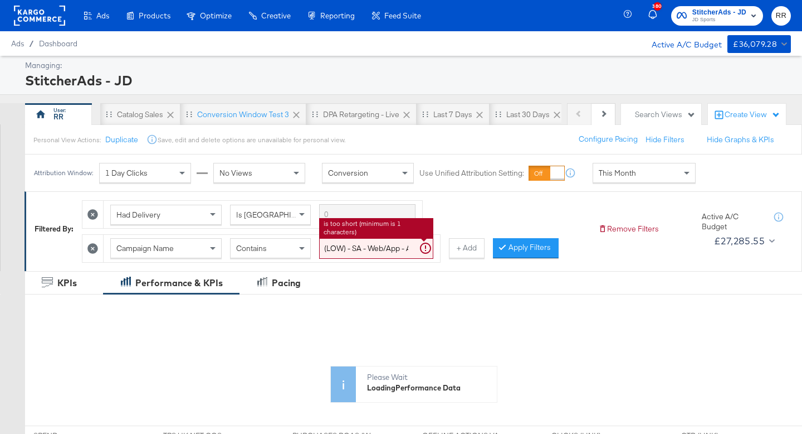
scroll to position [0, 237]
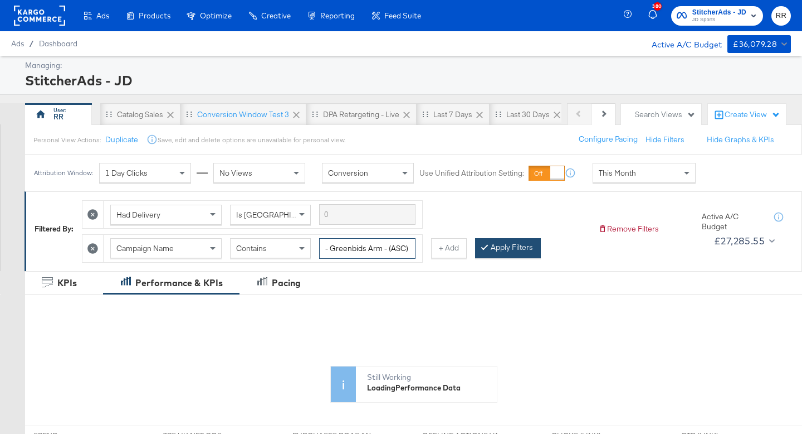
type input "(LOW) - SA - Web/App - Advantage+ Shopping - All Products - Value - Greenbids A…"
click at [491, 253] on button "Apply Filters" at bounding box center [508, 248] width 66 height 20
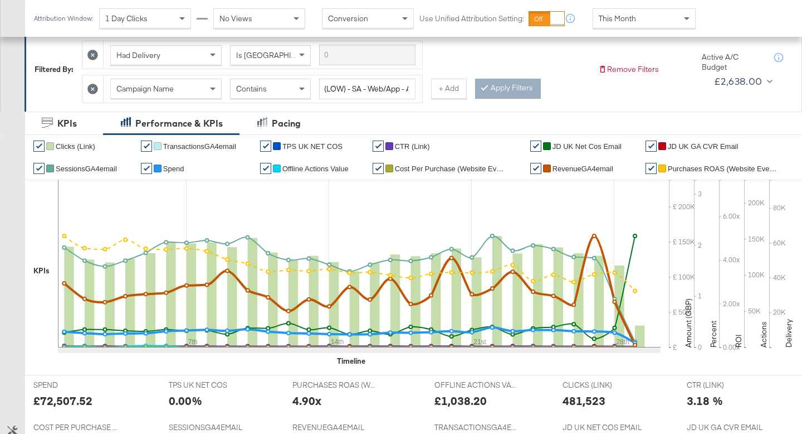
scroll to position [160, 0]
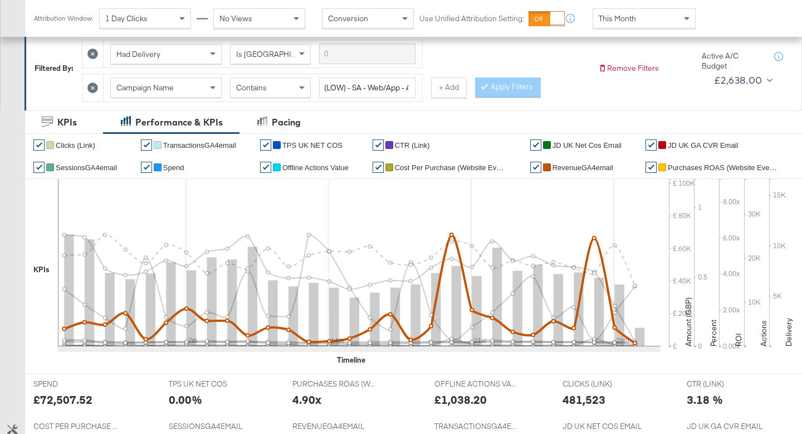
click at [597, 168] on span "RevenueGA4email" at bounding box center [583, 167] width 61 height 8
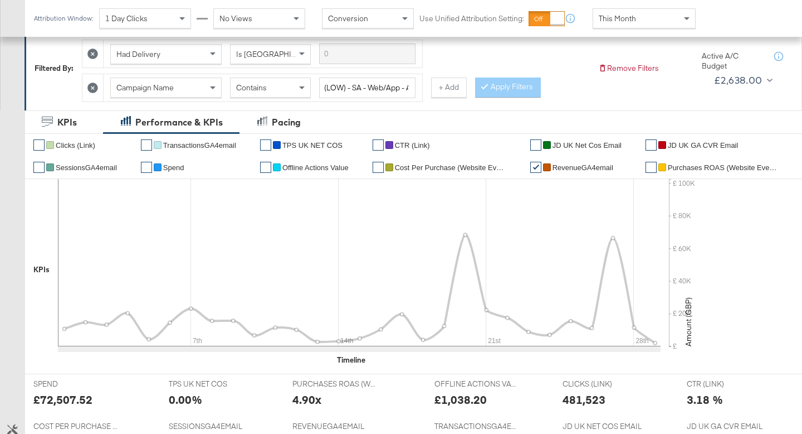
click at [326, 147] on span "TPS UK NET COS" at bounding box center [313, 145] width 60 height 8
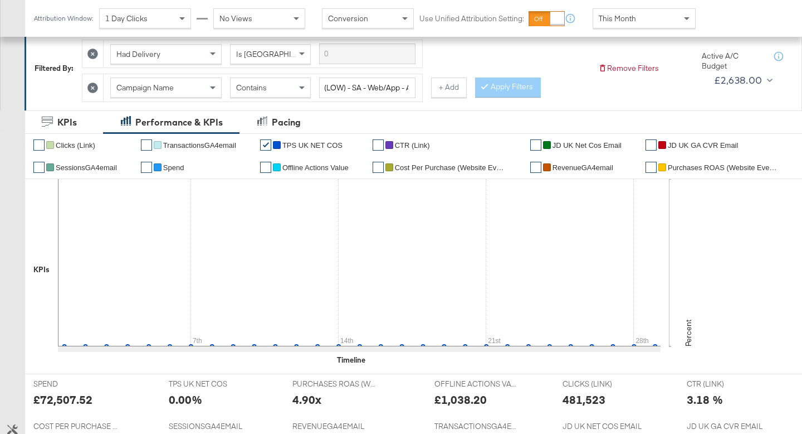
click at [326, 147] on span "TPS UK NET COS" at bounding box center [313, 145] width 60 height 8
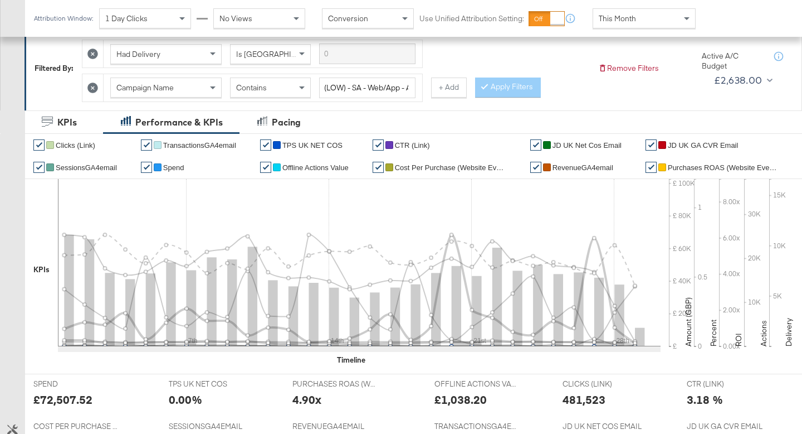
click at [326, 147] on span "TPS UK NET COS" at bounding box center [313, 145] width 60 height 8
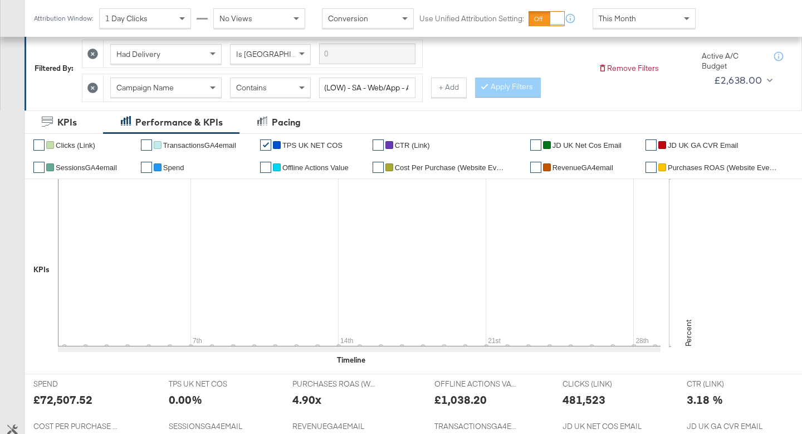
click at [704, 143] on span "JD UK GA CVR Email" at bounding box center [703, 145] width 70 height 8
click at [169, 167] on span "Spend" at bounding box center [173, 167] width 21 height 8
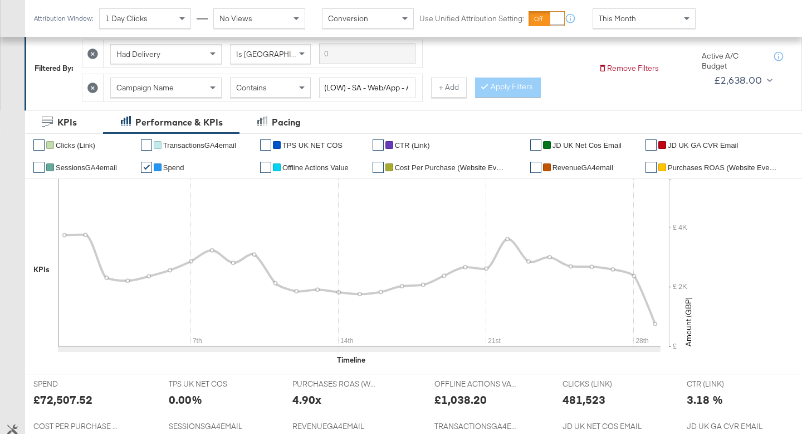
click at [689, 167] on span "Purchases ROAS (Website Events)" at bounding box center [723, 167] width 111 height 8
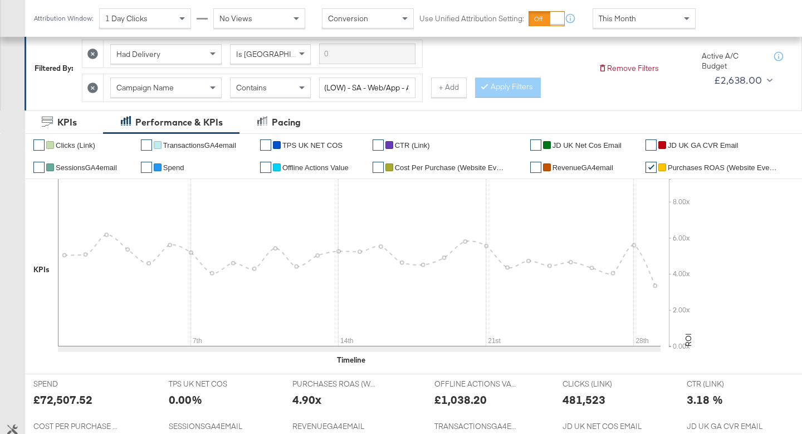
click at [464, 166] on span "Cost Per Purchase (Website Events)" at bounding box center [450, 167] width 111 height 8
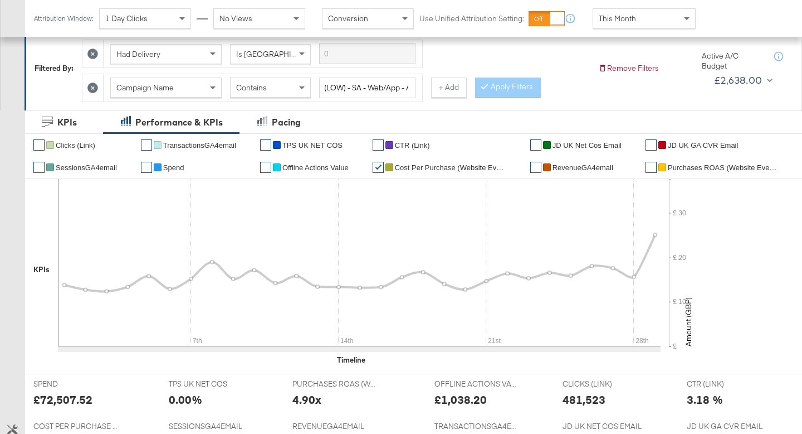
click at [683, 145] on span "JD UK GA CVR Email" at bounding box center [703, 145] width 70 height 8
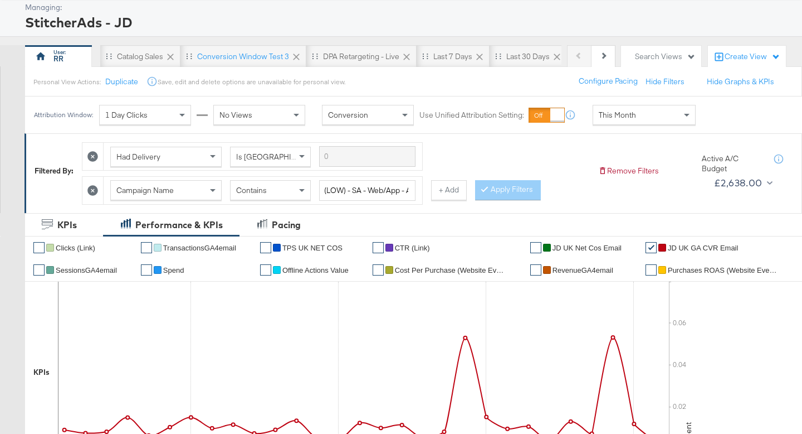
scroll to position [0, 0]
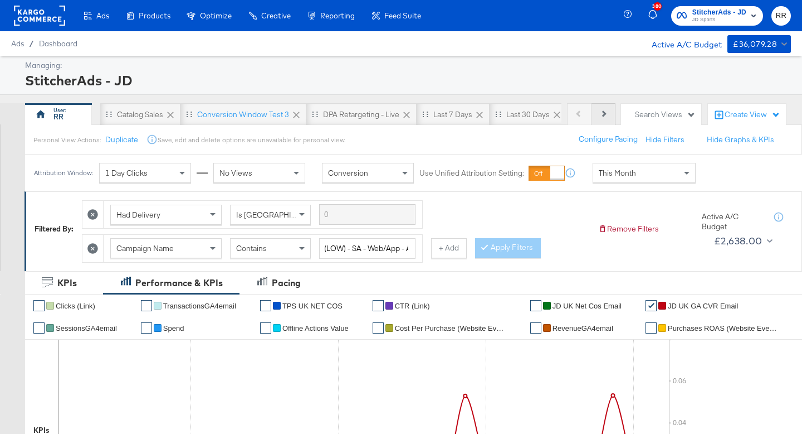
click at [607, 115] on button "Next" at bounding box center [604, 114] width 24 height 22
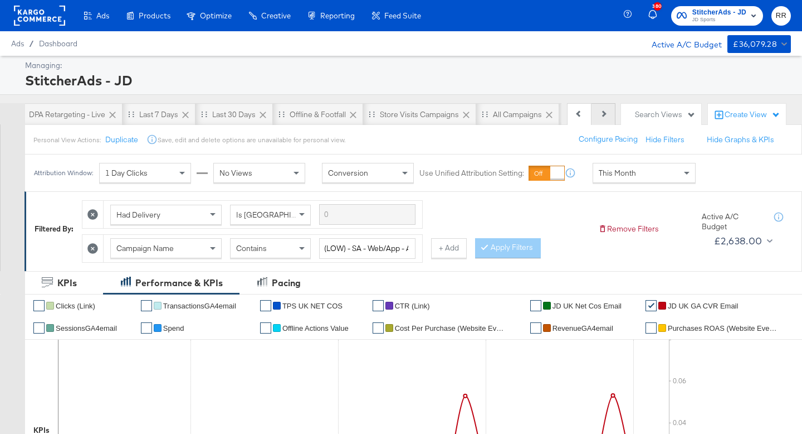
click at [607, 115] on button "Next" at bounding box center [604, 114] width 24 height 22
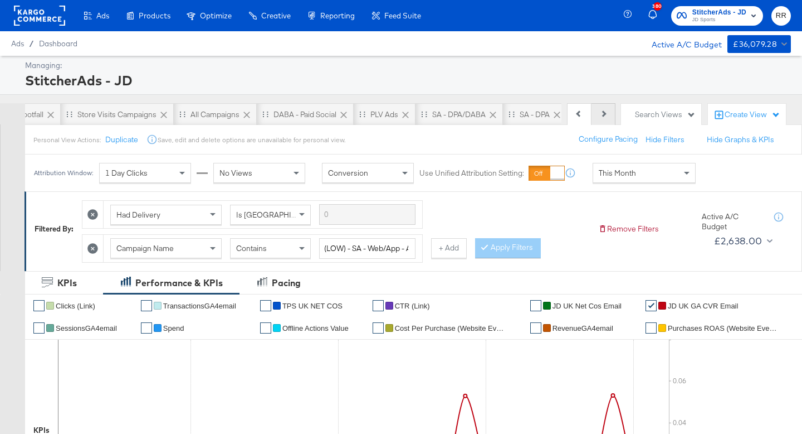
click at [607, 115] on button "Next" at bounding box center [604, 114] width 24 height 22
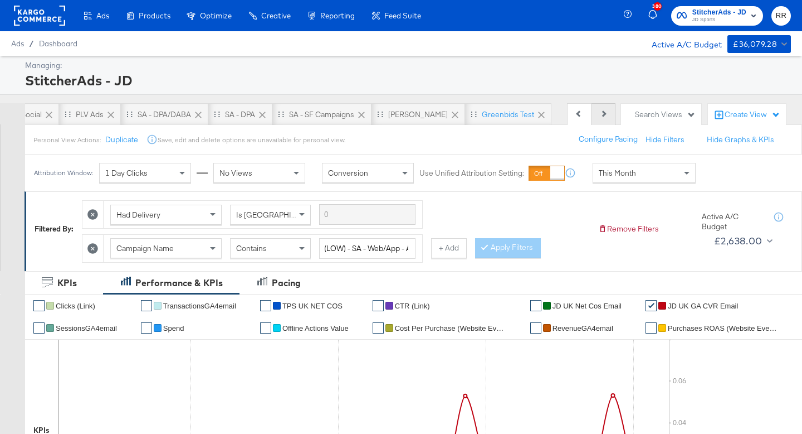
scroll to position [0, 906]
click at [607, 115] on div "Previous Next" at bounding box center [591, 114] width 48 height 22
click at [477, 120] on div "Greenbids Test" at bounding box center [494, 114] width 86 height 22
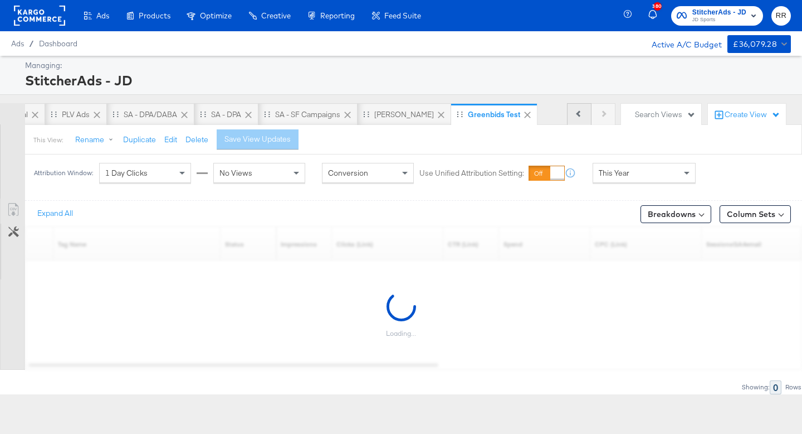
click at [577, 114] on button "Previous" at bounding box center [579, 114] width 25 height 22
click at [577, 114] on icon at bounding box center [579, 113] width 6 height 6
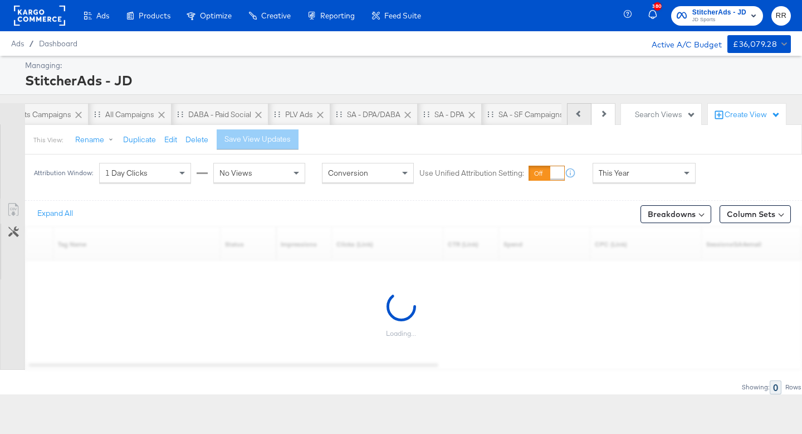
click at [577, 114] on icon at bounding box center [579, 113] width 6 height 6
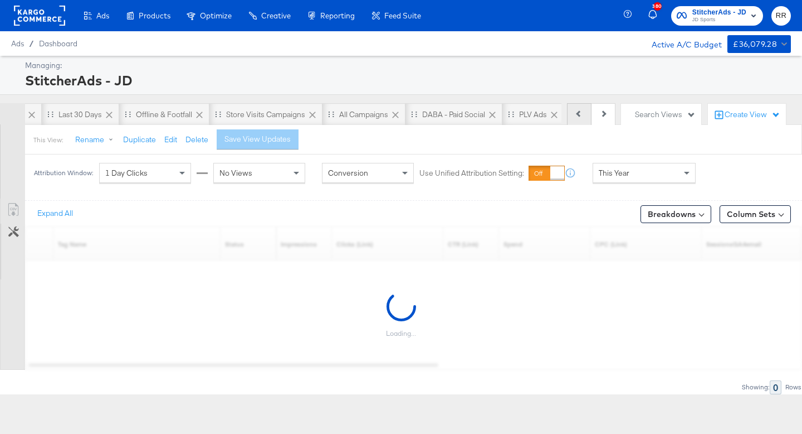
click at [577, 114] on icon at bounding box center [579, 113] width 6 height 6
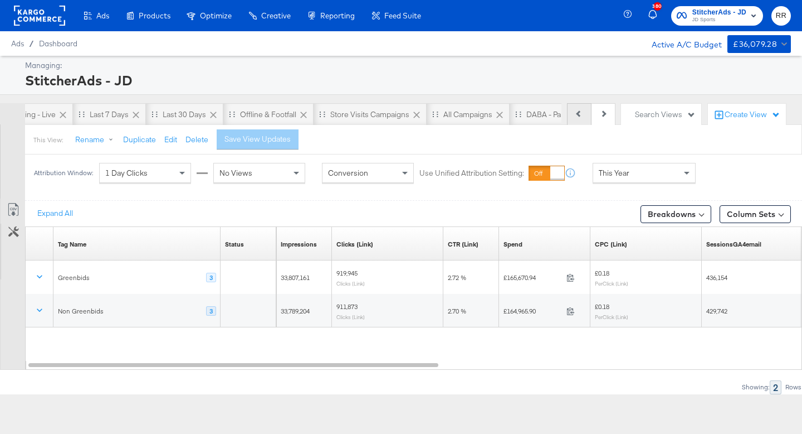
click at [577, 114] on icon at bounding box center [579, 113] width 6 height 6
click at [575, 113] on button "Previous" at bounding box center [579, 114] width 25 height 22
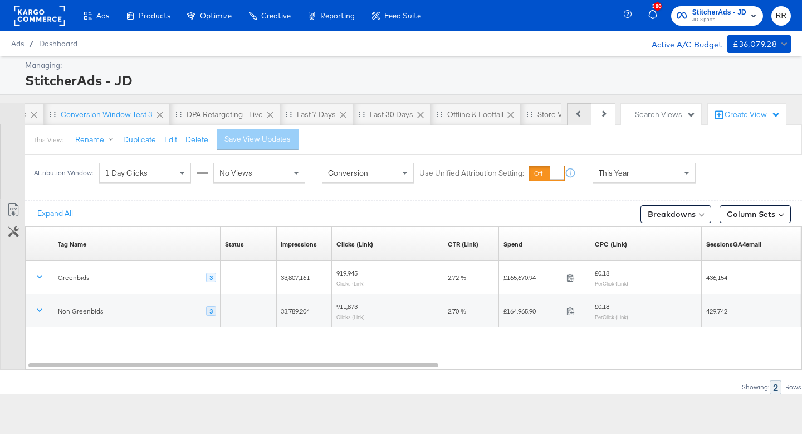
scroll to position [0, 69]
click at [575, 113] on button "Previous" at bounding box center [579, 114] width 25 height 22
click at [575, 113] on div "Previous Next" at bounding box center [591, 114] width 48 height 22
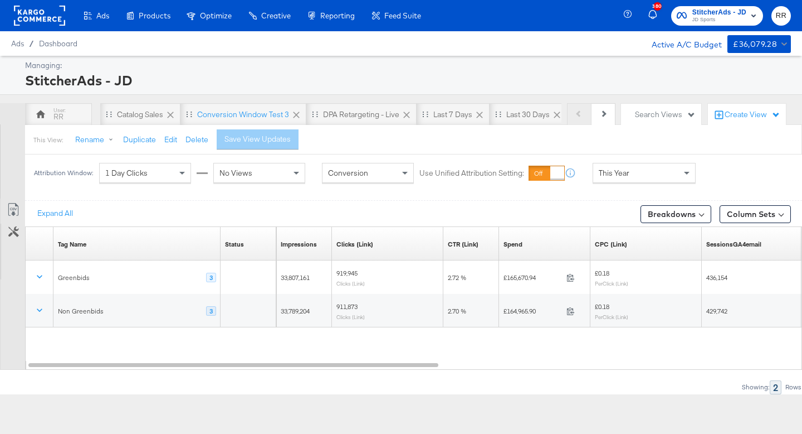
click at [575, 113] on div "Previous Next" at bounding box center [591, 114] width 48 height 22
click at [74, 114] on div "RR" at bounding box center [58, 114] width 67 height 22
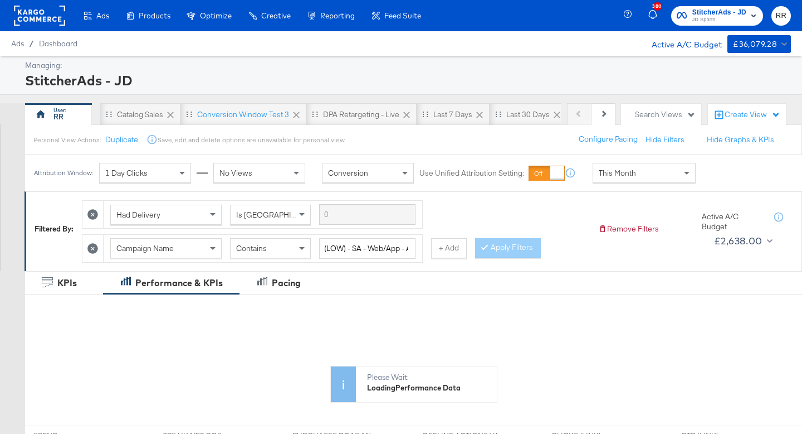
scroll to position [164, 0]
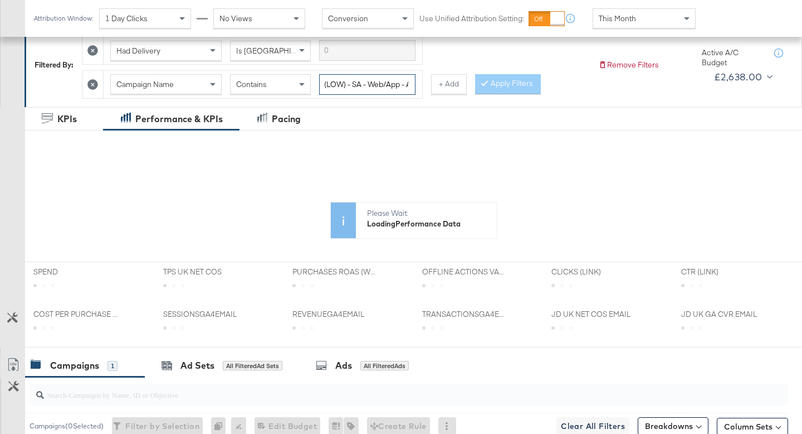
click at [370, 81] on input "(LOW) - SA - Web/App - Advantage+ Shopping - All Products - Value - Greenbids A…" at bounding box center [367, 84] width 96 height 21
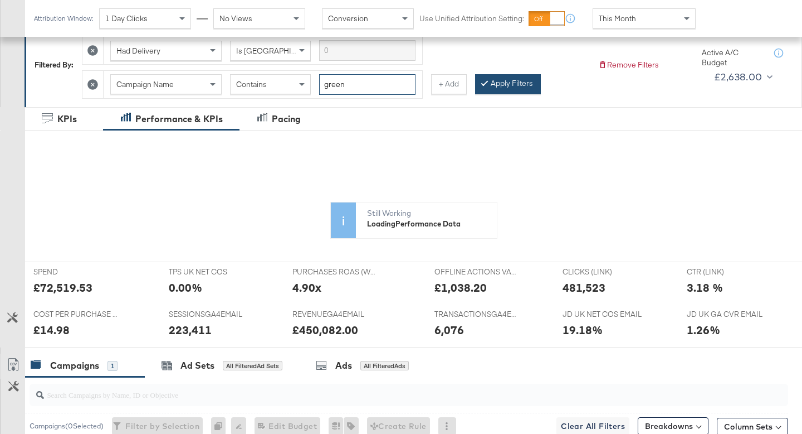
type input "green"
click at [512, 87] on button "Apply Filters" at bounding box center [508, 84] width 66 height 20
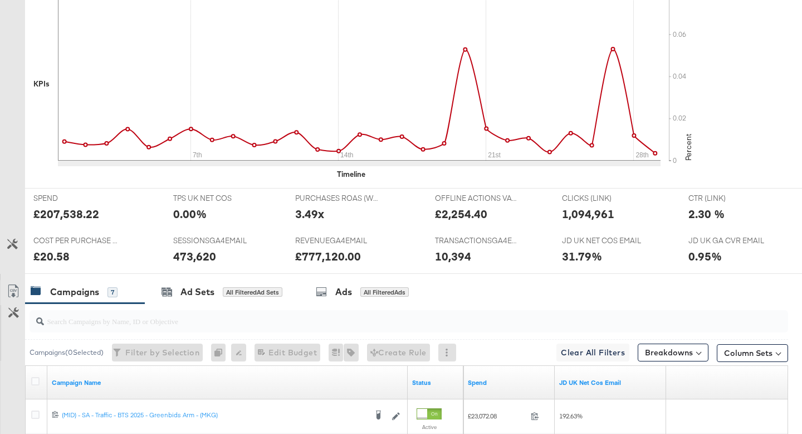
scroll to position [0, 0]
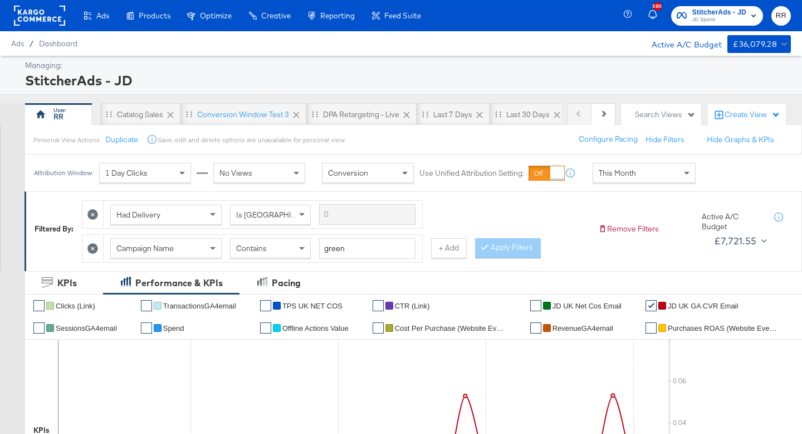
click at [489, 251] on div "Apply Filters" at bounding box center [508, 248] width 66 height 20
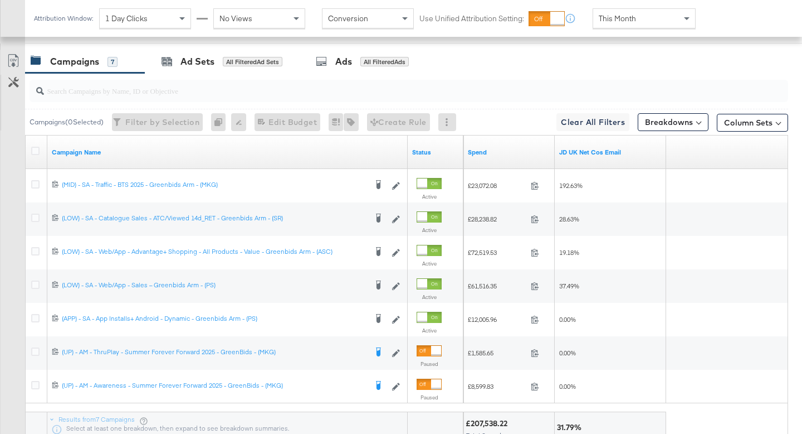
scroll to position [580, 0]
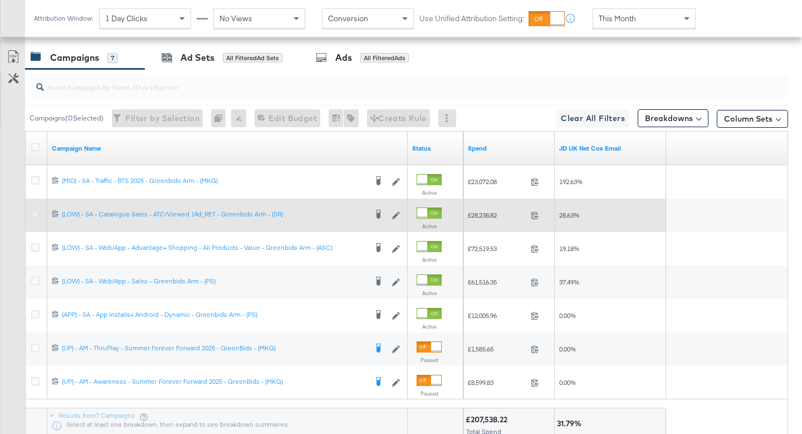
click at [36, 215] on icon at bounding box center [35, 214] width 8 height 8
click at [0, 0] on input "checkbox" at bounding box center [0, 0] width 0 height 0
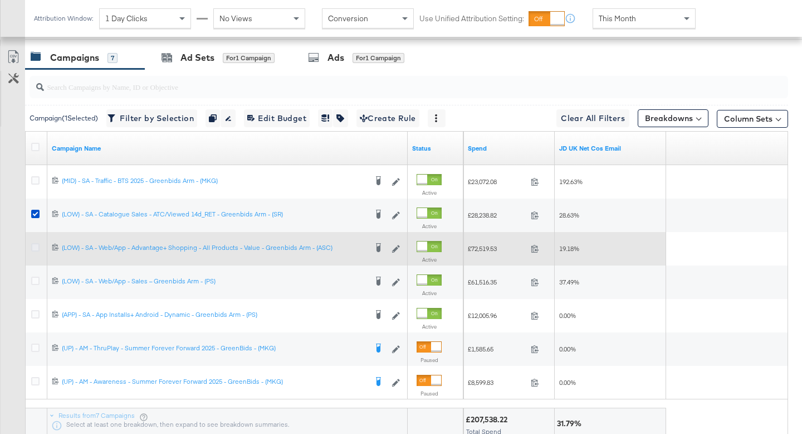
click at [36, 247] on icon at bounding box center [35, 247] width 8 height 8
click at [0, 0] on input "checkbox" at bounding box center [0, 0] width 0 height 0
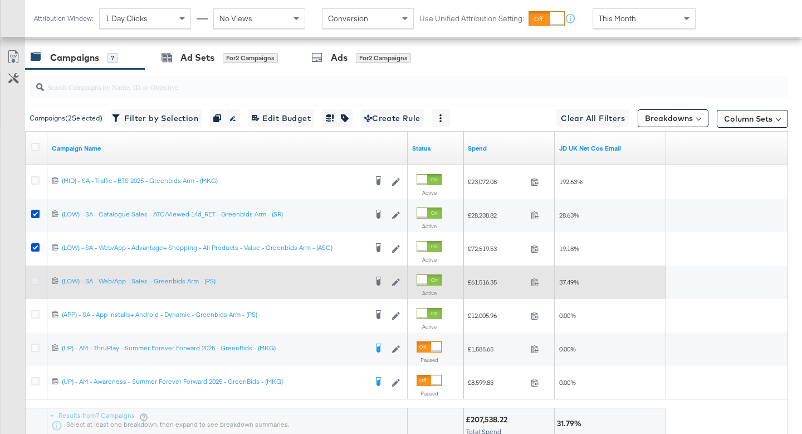
click at [36, 280] on icon at bounding box center [35, 280] width 8 height 8
click at [0, 0] on input "checkbox" at bounding box center [0, 0] width 0 height 0
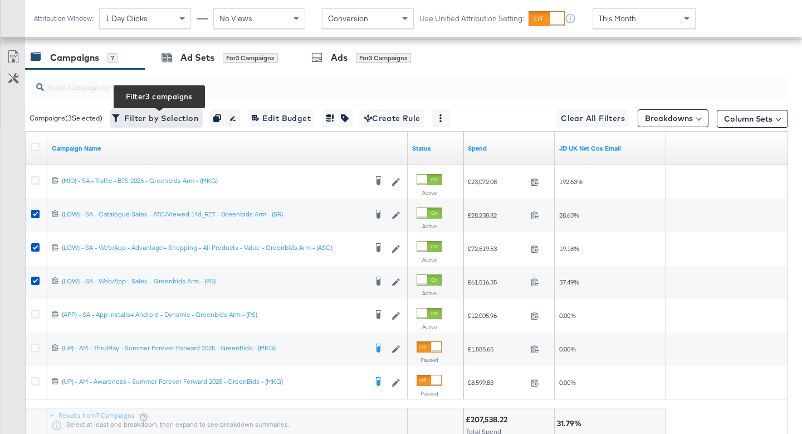
click at [155, 114] on span "Filter by Selection Filter 3 campaigns" at bounding box center [156, 118] width 84 height 14
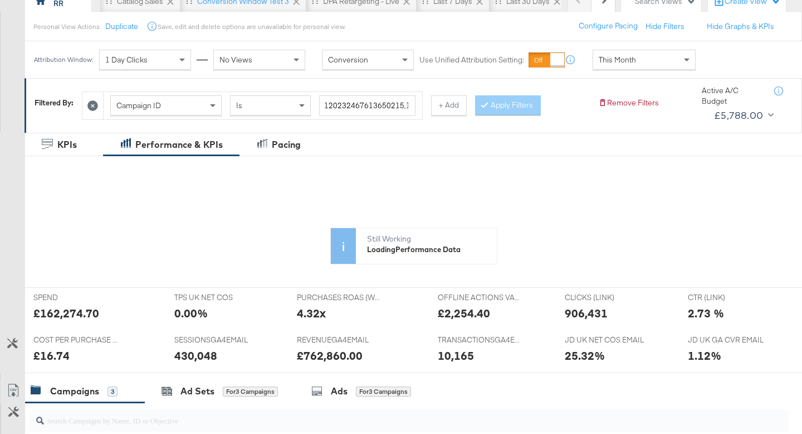
scroll to position [122, 0]
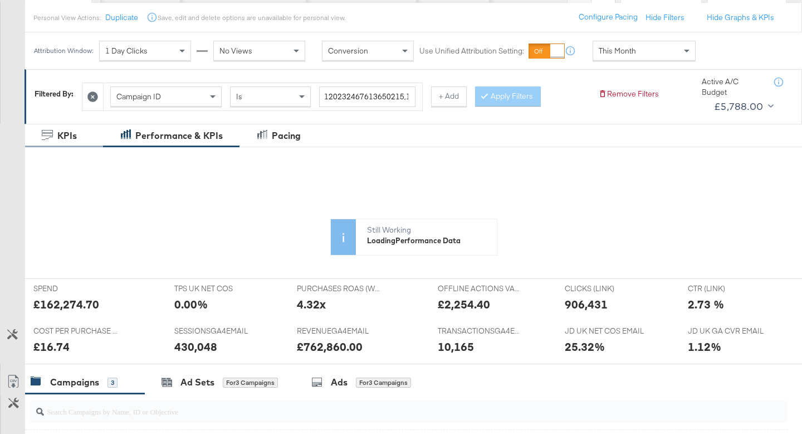
click at [82, 142] on div "KPIs" at bounding box center [64, 136] width 78 height 24
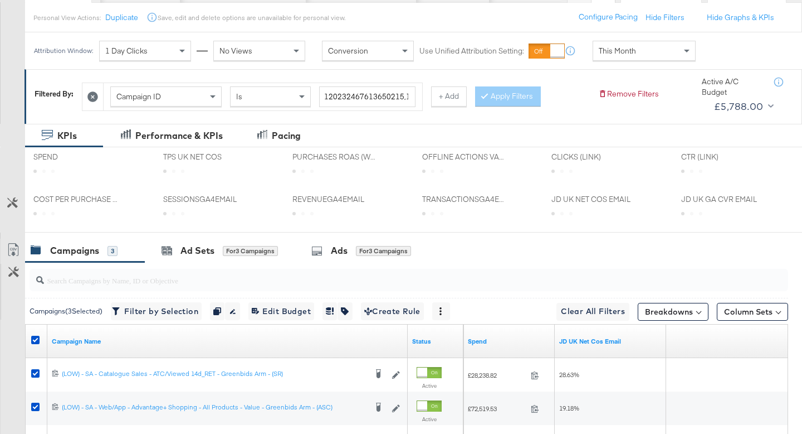
scroll to position [111, 0]
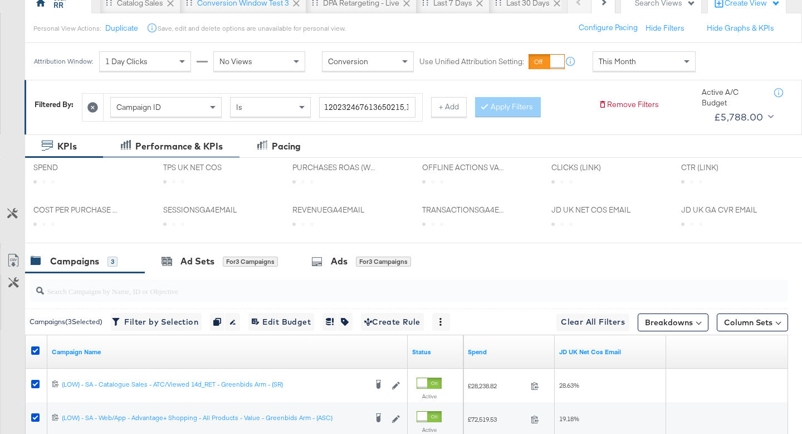
click at [176, 151] on div "Performance & KPIs" at bounding box center [178, 146] width 87 height 13
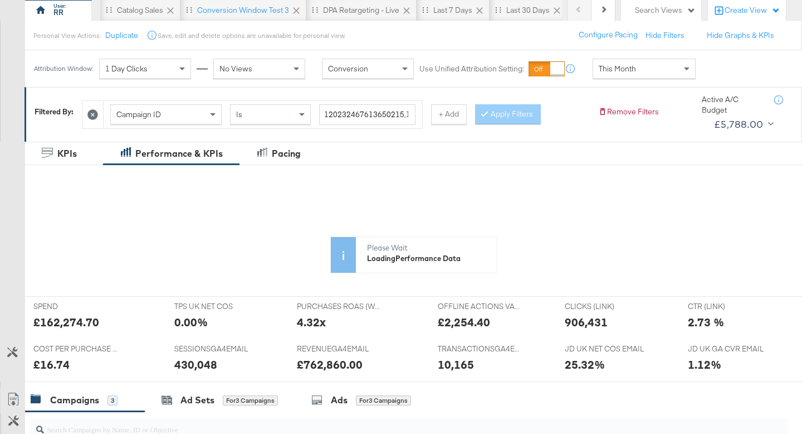
scroll to position [108, 0]
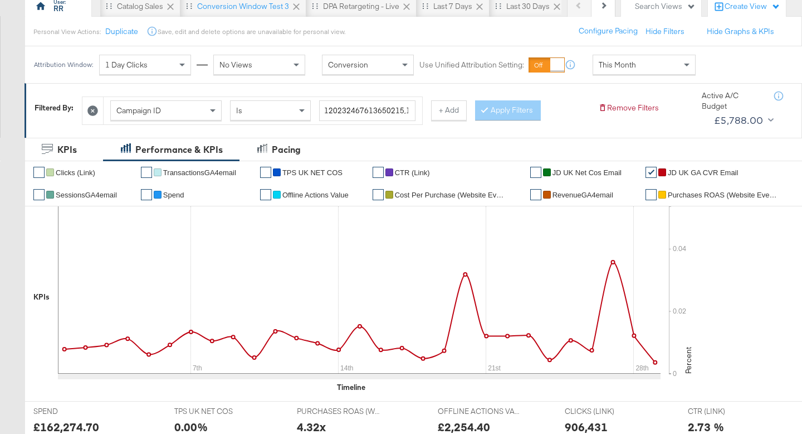
click at [707, 172] on span "JD UK GA CVR Email" at bounding box center [703, 172] width 70 height 8
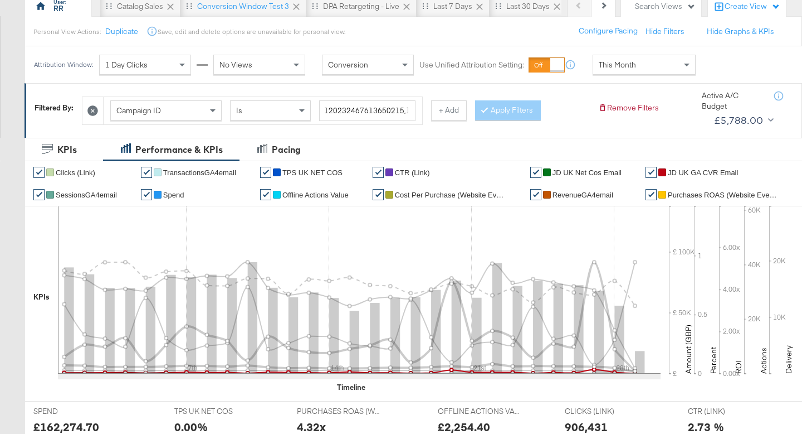
click at [707, 172] on span "JD UK GA CVR Email" at bounding box center [703, 172] width 70 height 8
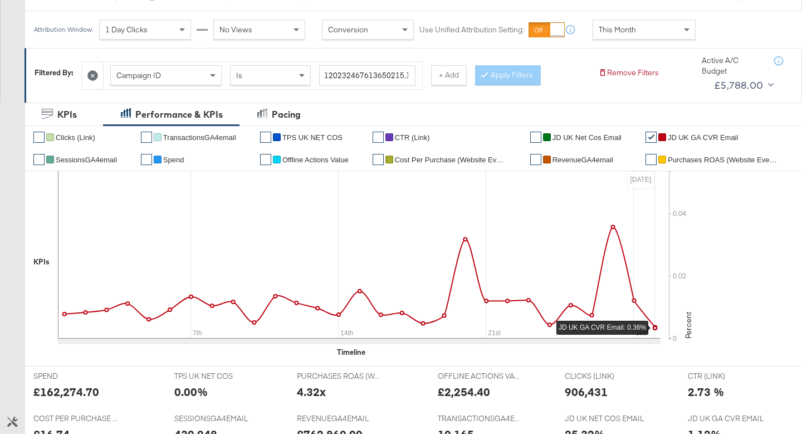
scroll to position [144, 0]
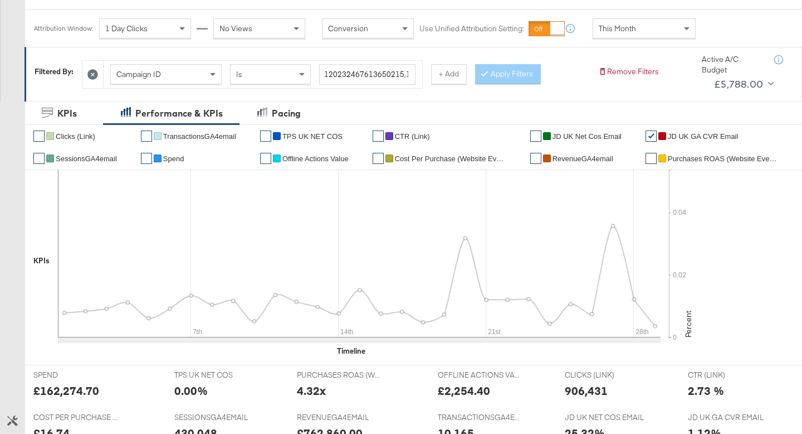
click at [680, 157] on span "Purchases ROAS (Website Events)" at bounding box center [723, 158] width 111 height 8
click at [650, 134] on link "✔" at bounding box center [651, 135] width 11 height 11
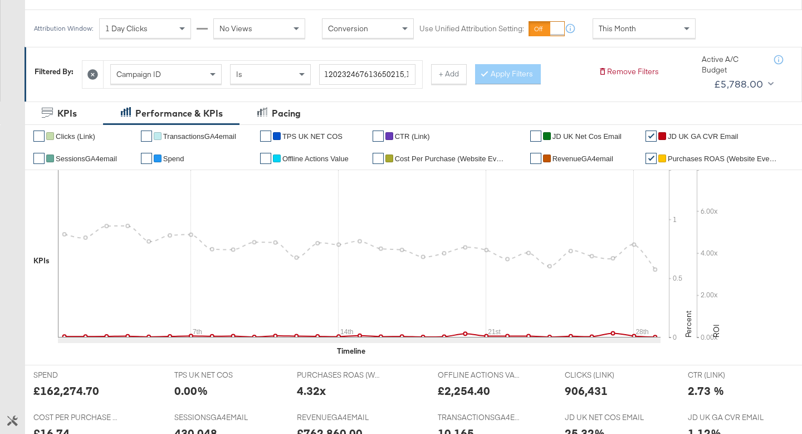
click at [690, 133] on span "JD UK GA CVR Email" at bounding box center [703, 136] width 70 height 8
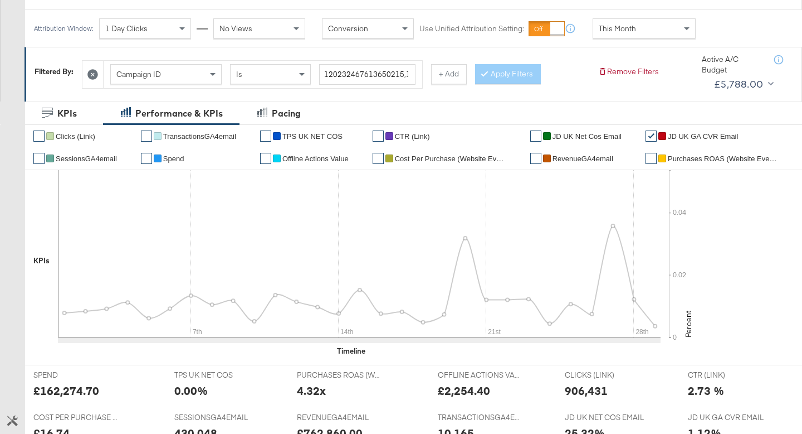
click at [697, 156] on span "Purchases ROAS (Website Events)" at bounding box center [723, 158] width 111 height 8
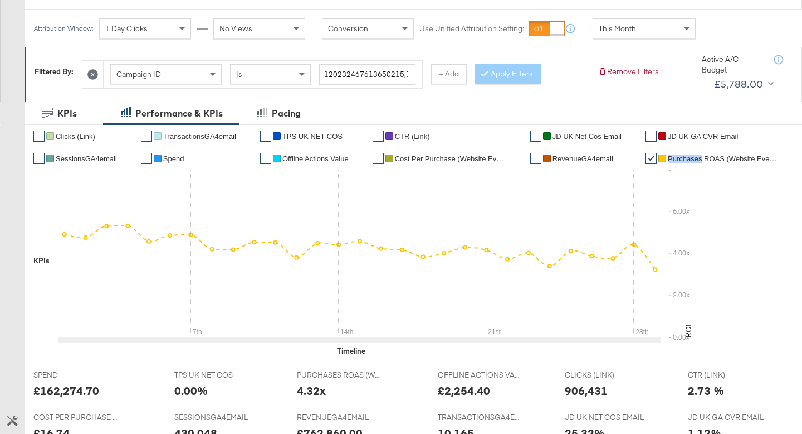
click at [697, 156] on span "Purchases ROAS (Website Events)" at bounding box center [723, 158] width 111 height 8
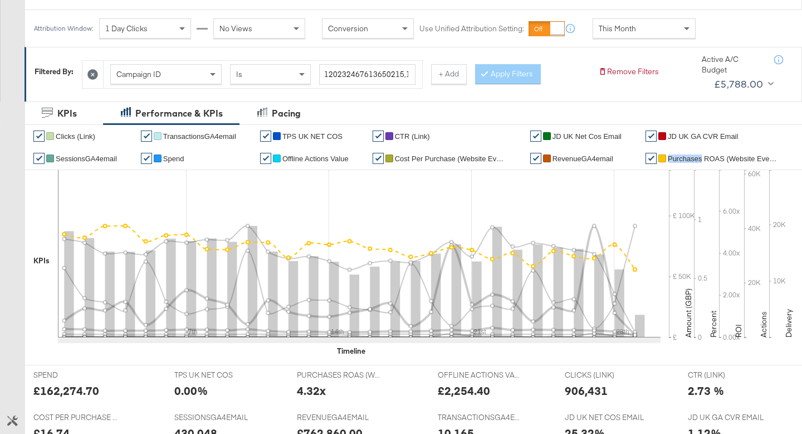
click at [697, 156] on span "Purchases ROAS (Website Events)" at bounding box center [723, 158] width 111 height 8
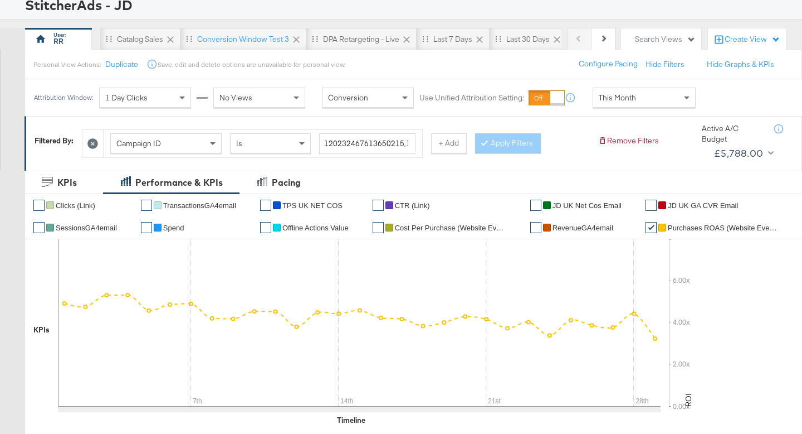
scroll to position [0, 0]
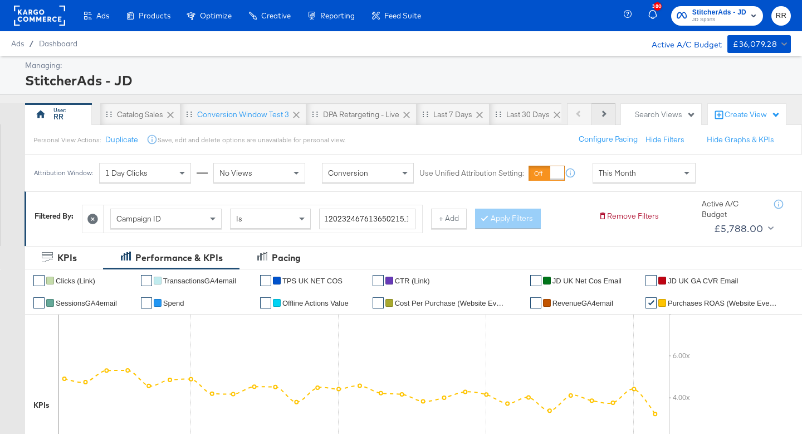
click at [602, 113] on icon at bounding box center [603, 113] width 6 height 6
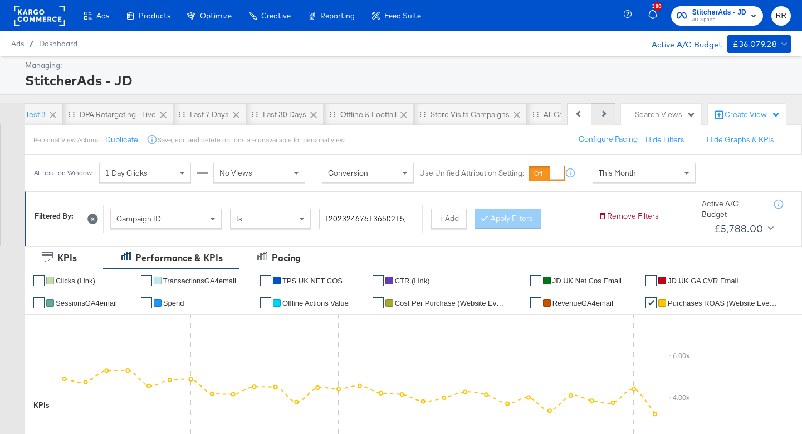
click at [602, 113] on icon at bounding box center [603, 113] width 6 height 6
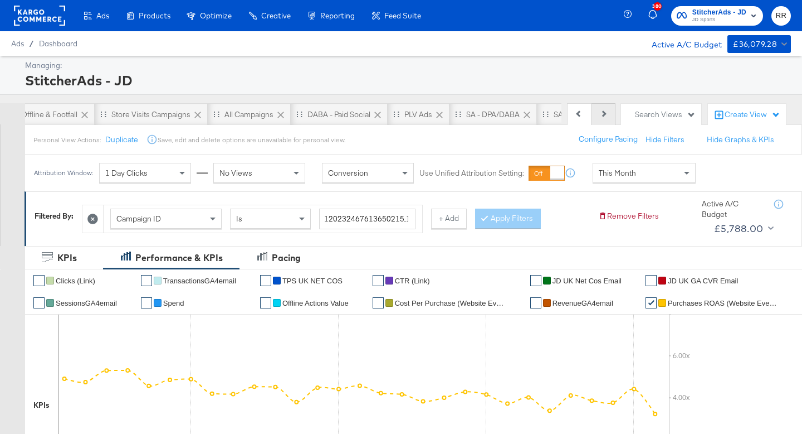
click at [602, 113] on icon at bounding box center [603, 113] width 6 height 6
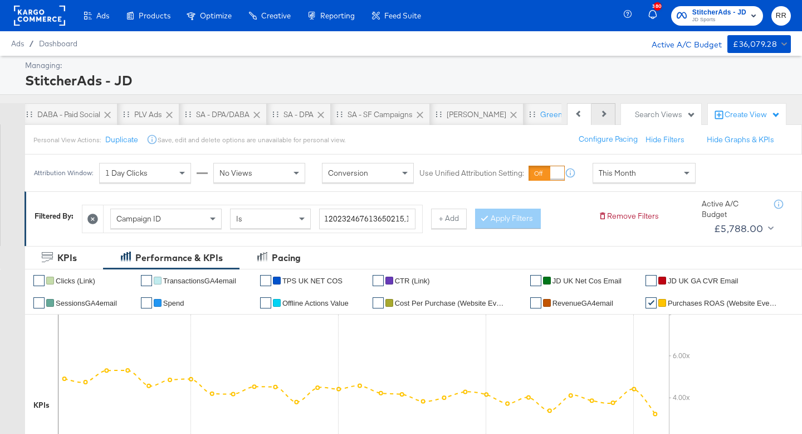
click at [602, 113] on icon at bounding box center [603, 113] width 6 height 6
click at [602, 113] on div "Previous Next" at bounding box center [591, 114] width 48 height 22
click at [470, 116] on div "Greenbids Test" at bounding box center [494, 114] width 52 height 11
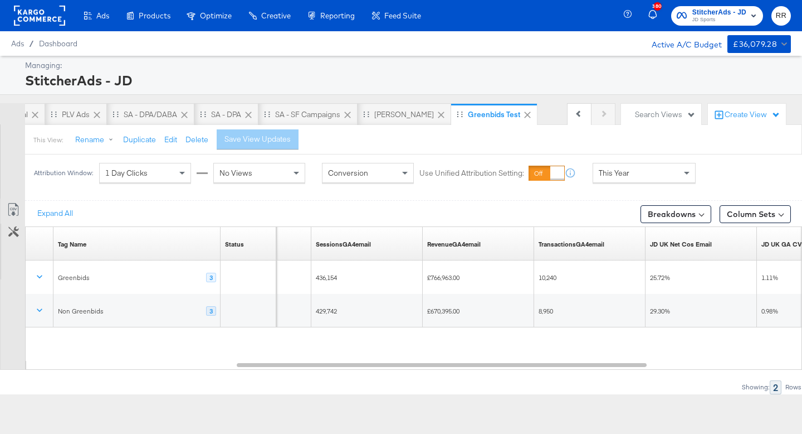
click at [33, 14] on rect at bounding box center [39, 16] width 51 height 20
